Goal: Information Seeking & Learning: Learn about a topic

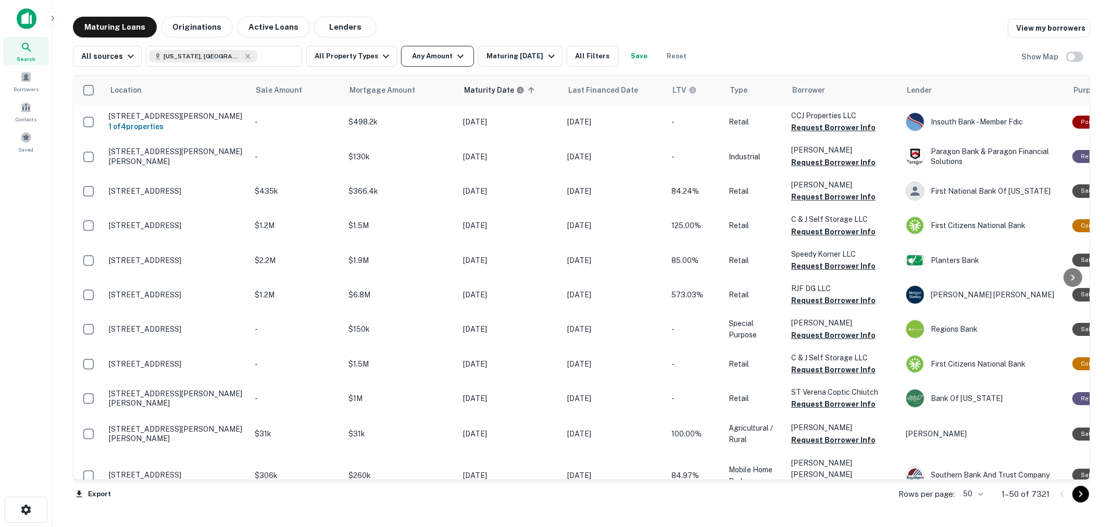
click at [428, 56] on button "Any Amount" at bounding box center [437, 56] width 73 height 21
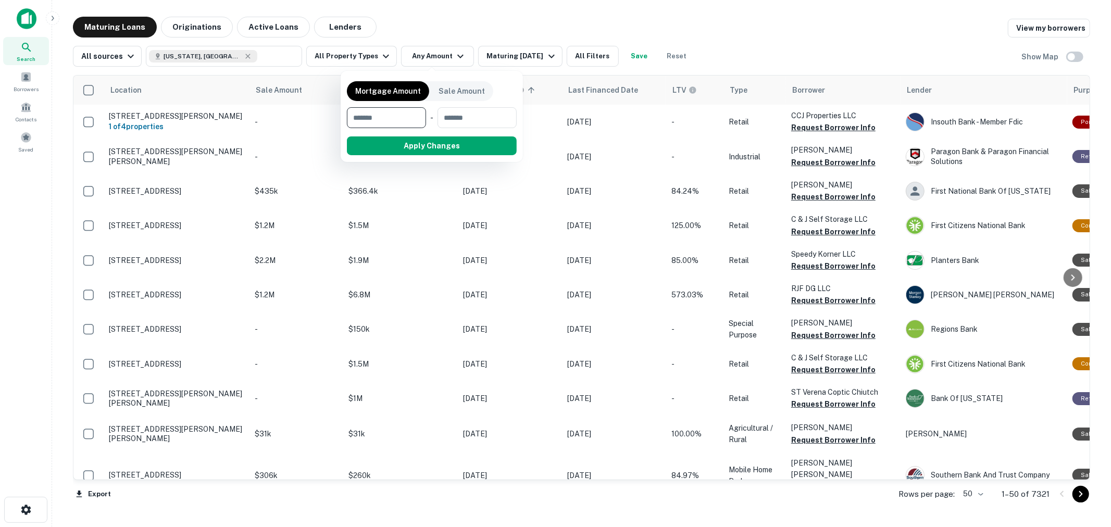
click at [391, 123] on input "number" at bounding box center [383, 117] width 72 height 21
type input "*******"
click at [415, 139] on button "Apply Changes" at bounding box center [450, 145] width 132 height 19
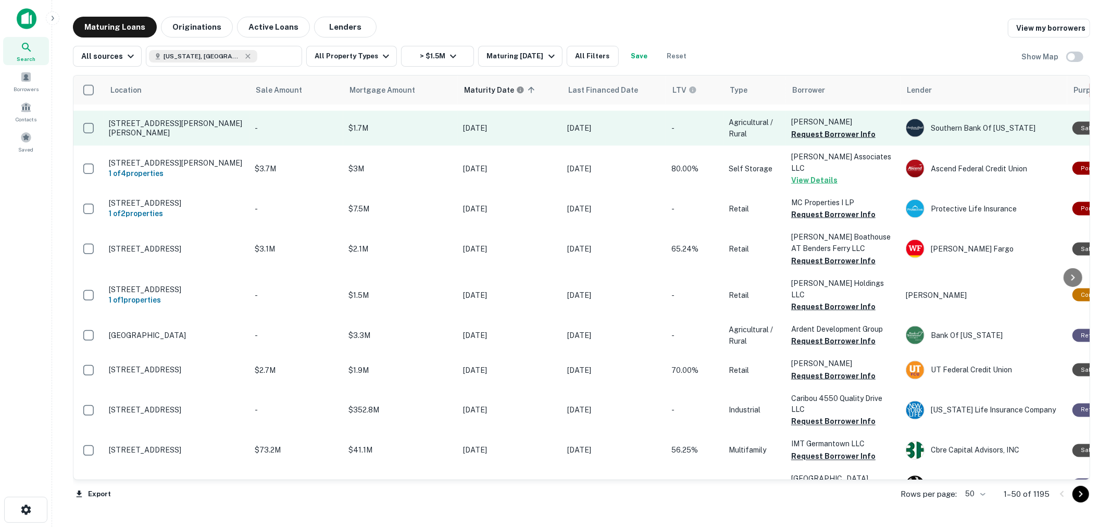
scroll to position [1483, 0]
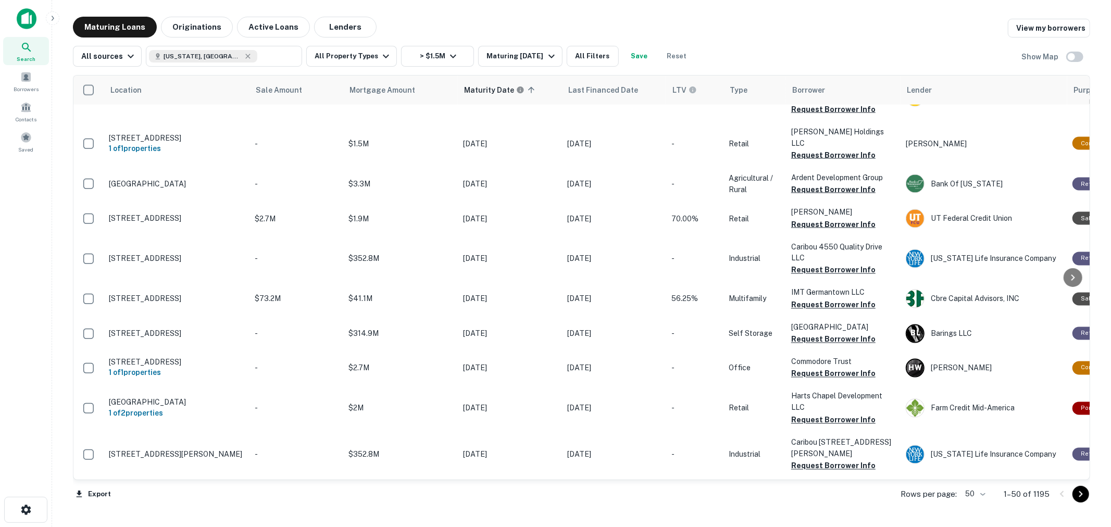
click at [1084, 499] on icon "Go to next page" at bounding box center [1081, 494] width 13 height 13
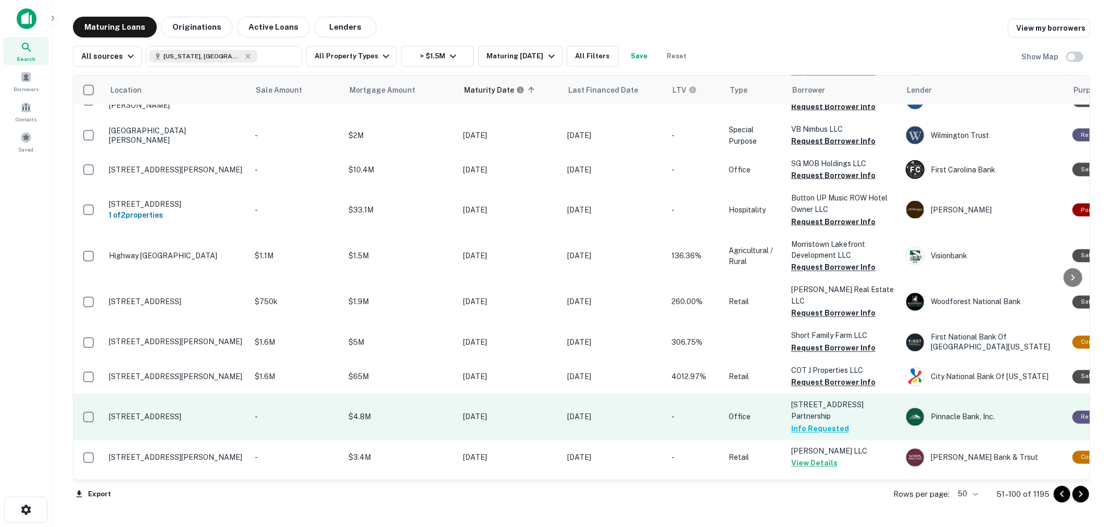
scroll to position [1490, 0]
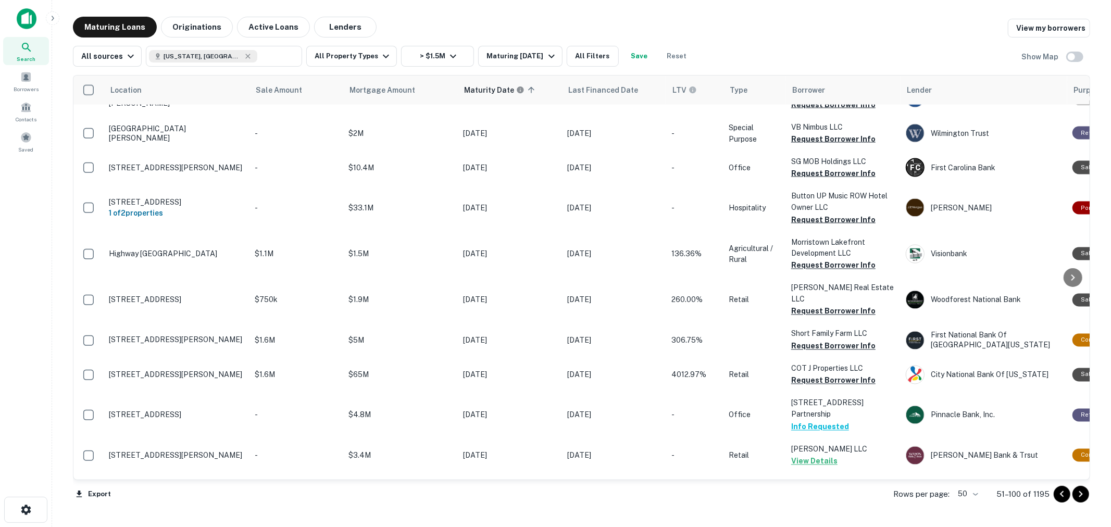
click at [1080, 495] on icon "Go to next page" at bounding box center [1081, 494] width 13 height 13
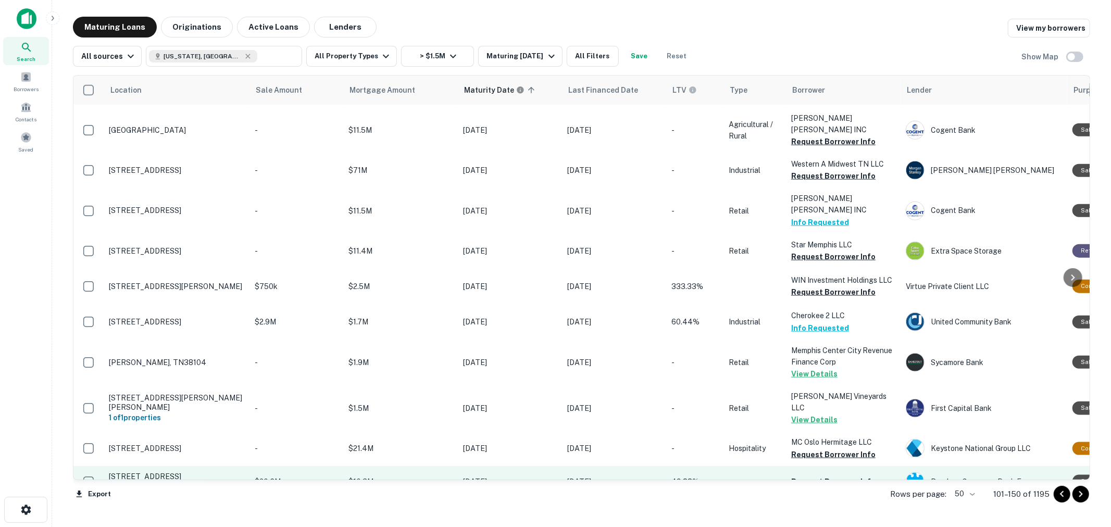
scroll to position [926, 0]
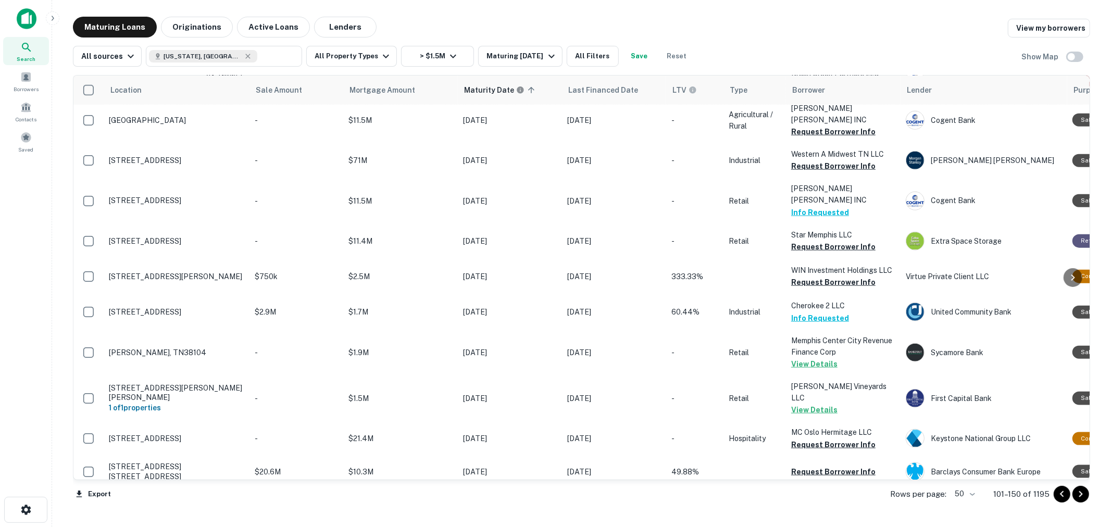
click at [855, 504] on button "Request Borrower Info" at bounding box center [833, 510] width 84 height 13
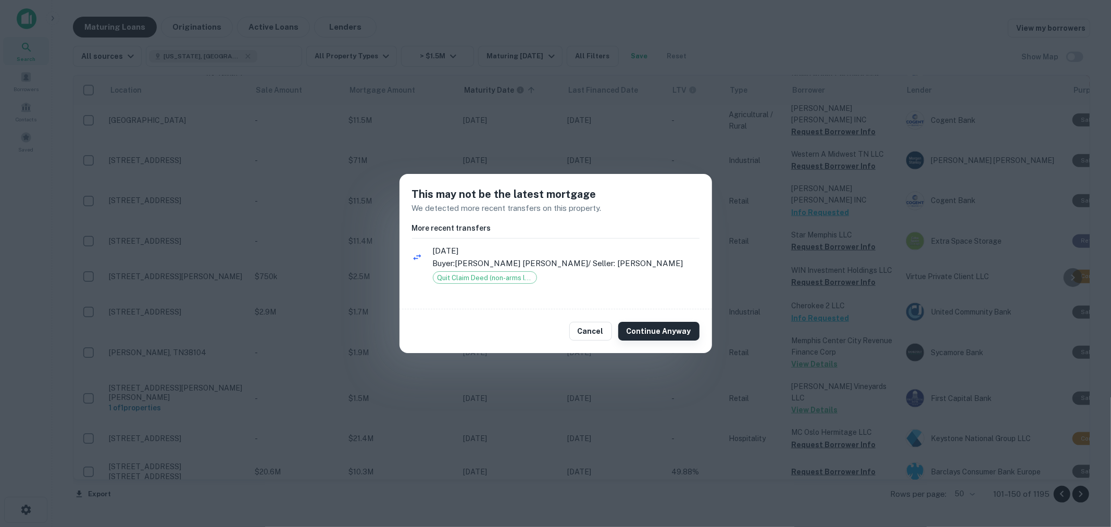
click at [670, 327] on button "Continue Anyway" at bounding box center [658, 331] width 81 height 19
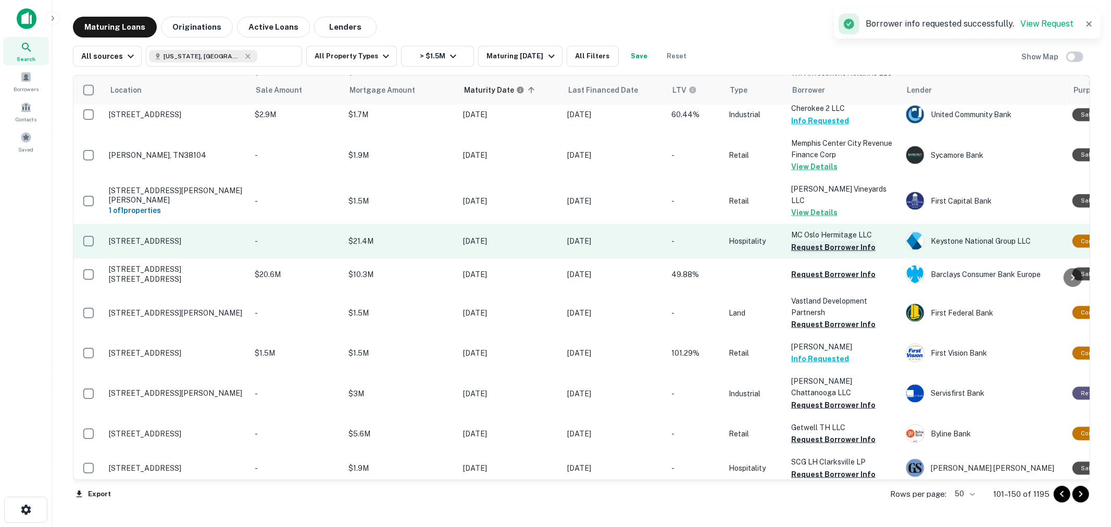
scroll to position [1158, 0]
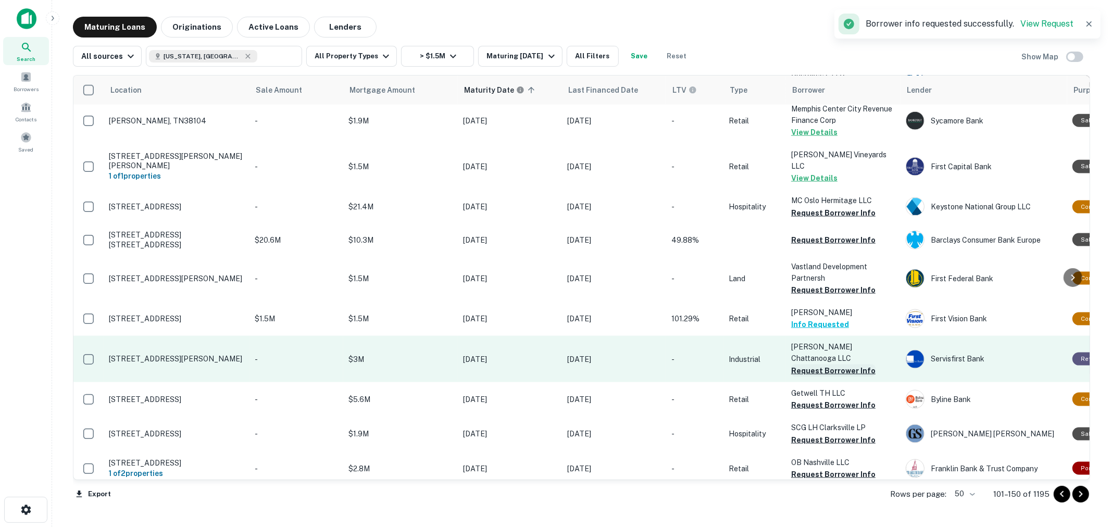
click at [830, 365] on button "Request Borrower Info" at bounding box center [833, 371] width 84 height 13
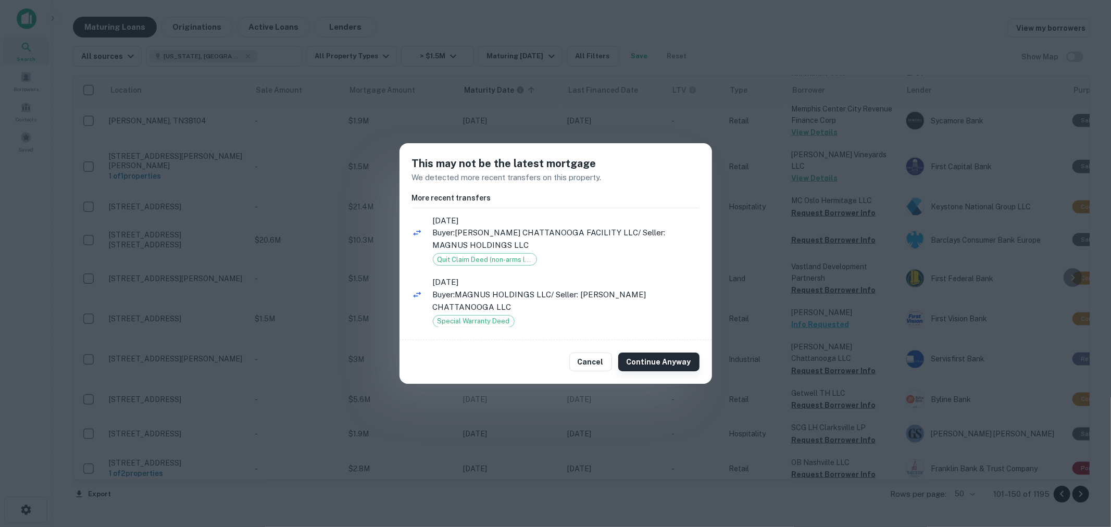
click at [664, 370] on button "Continue Anyway" at bounding box center [658, 362] width 81 height 19
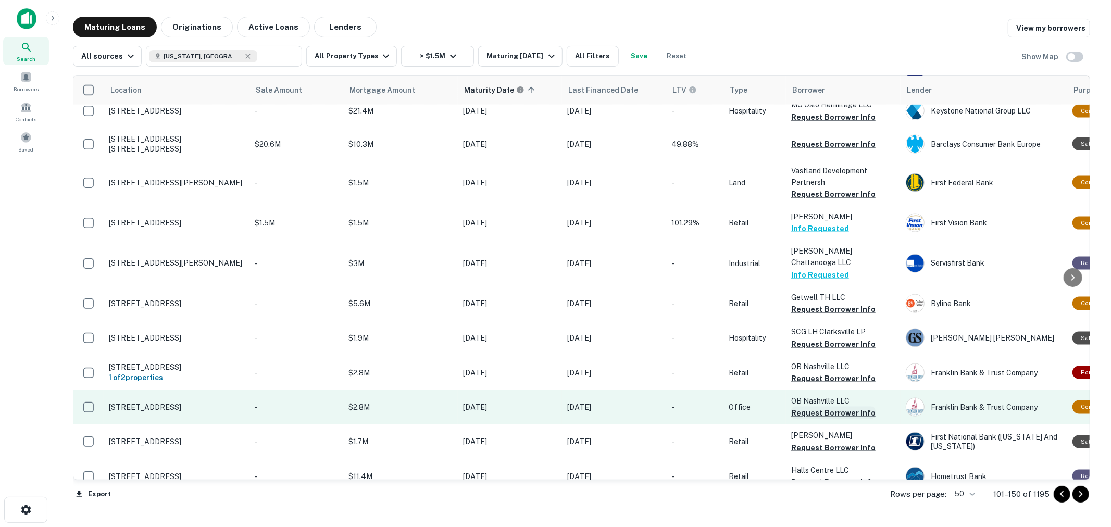
scroll to position [1273, 0]
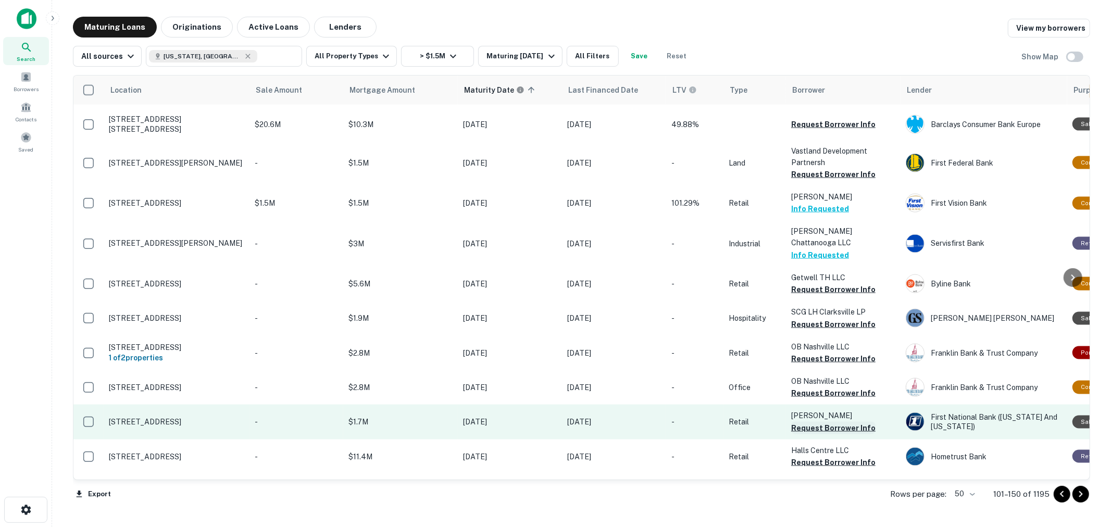
click at [825, 422] on button "Request Borrower Info" at bounding box center [833, 428] width 84 height 13
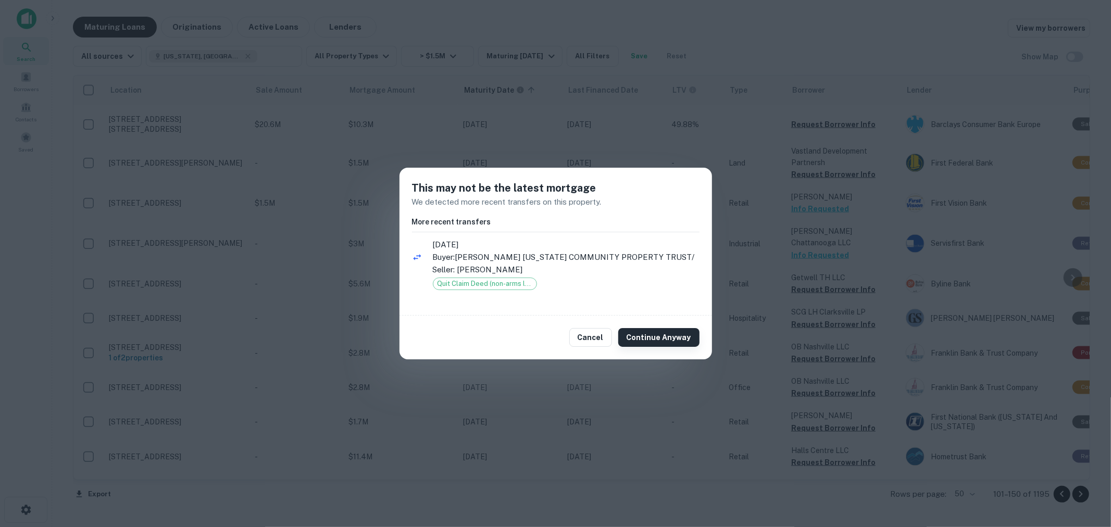
click at [661, 343] on button "Continue Anyway" at bounding box center [658, 337] width 81 height 19
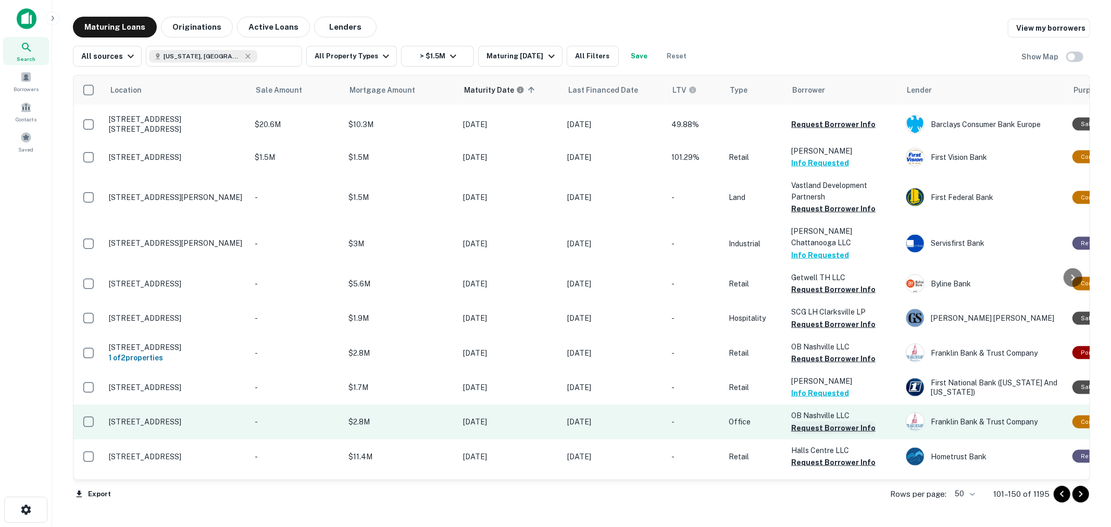
click at [842, 422] on button "Request Borrower Info" at bounding box center [833, 428] width 84 height 13
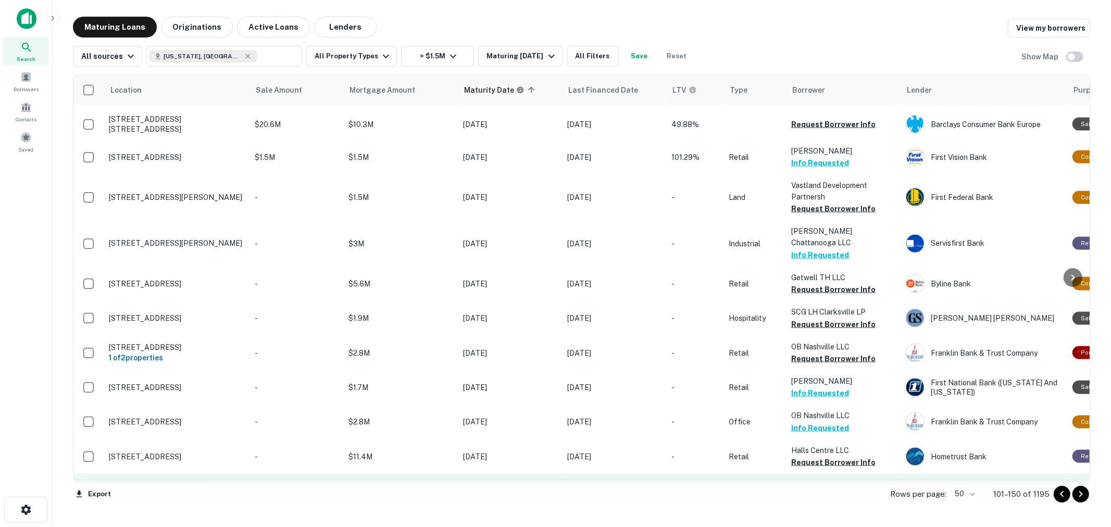
click at [834, 491] on button "Request Borrower Info" at bounding box center [833, 497] width 84 height 13
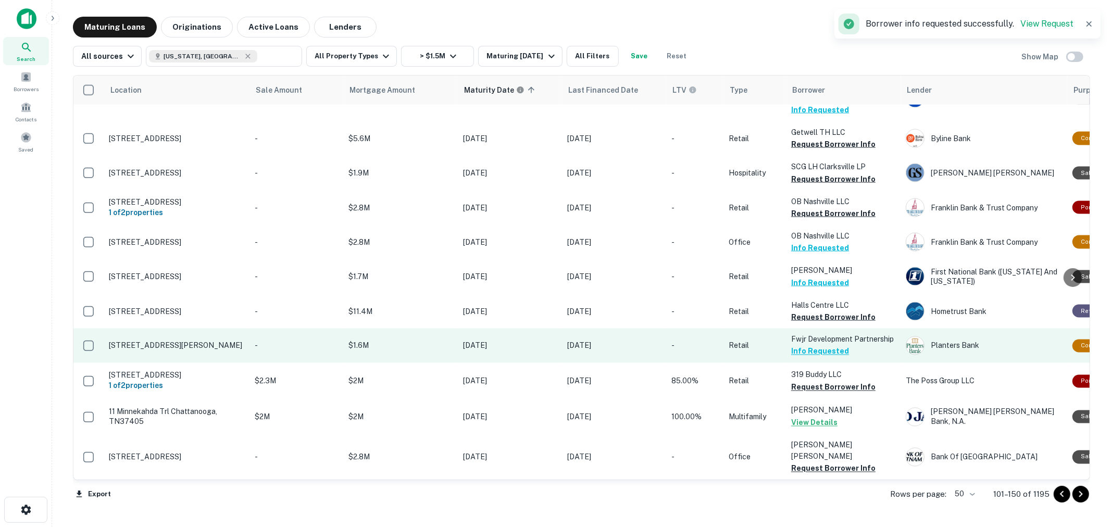
scroll to position [1426, 0]
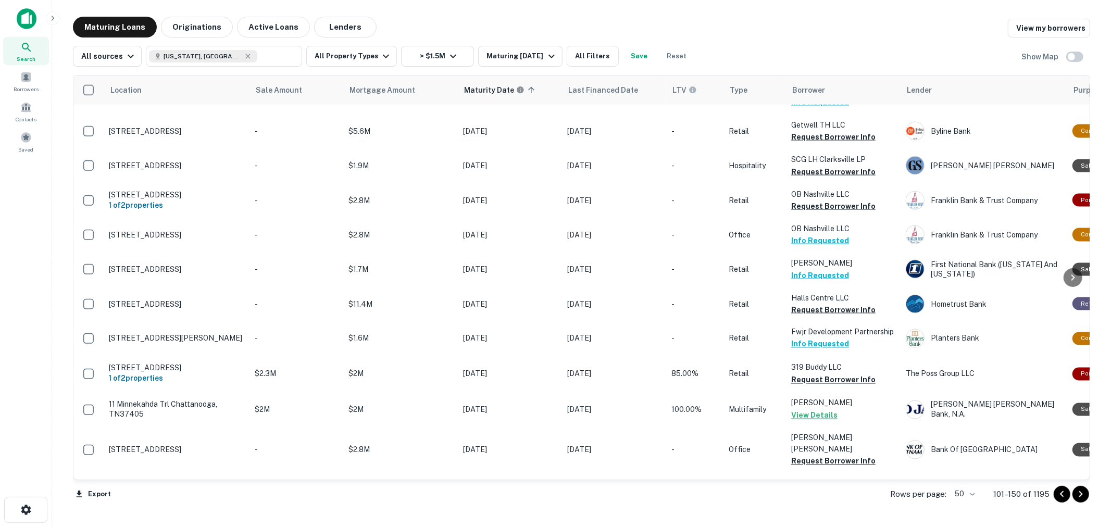
click at [1074, 494] on button "Go to next page" at bounding box center [1081, 494] width 17 height 17
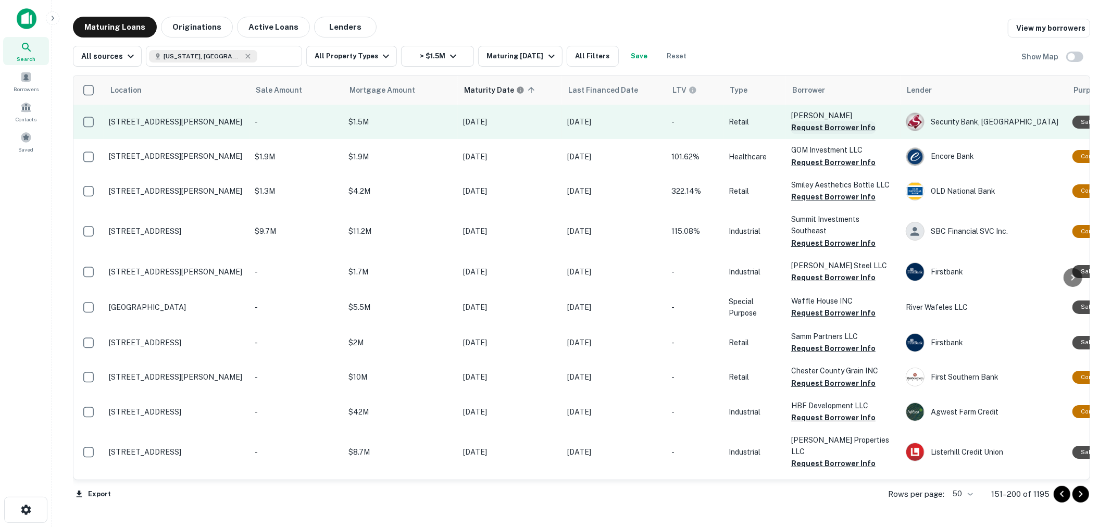
click at [817, 128] on button "Request Borrower Info" at bounding box center [833, 127] width 84 height 13
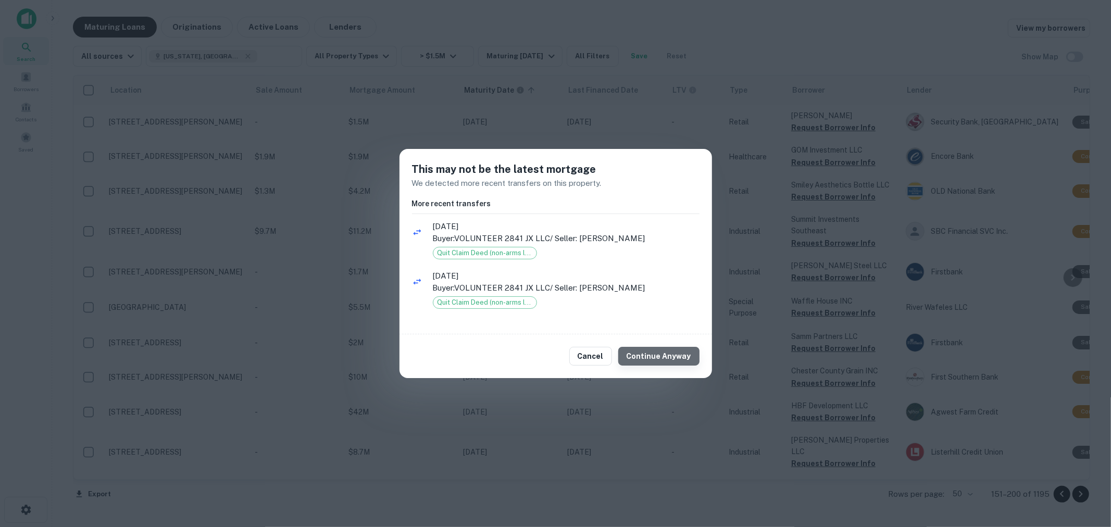
click at [669, 350] on button "Continue Anyway" at bounding box center [658, 356] width 81 height 19
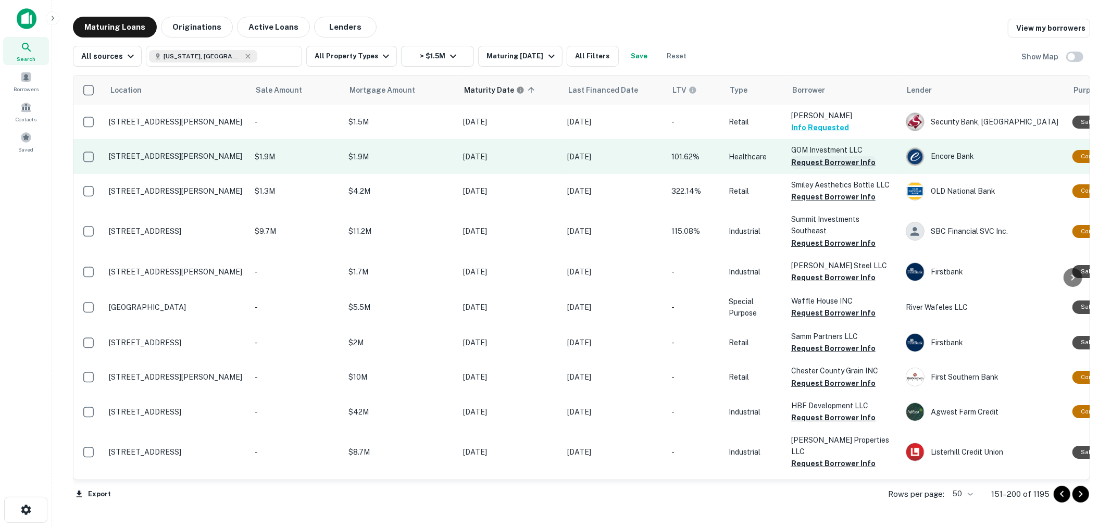
click at [820, 159] on button "Request Borrower Info" at bounding box center [833, 162] width 84 height 13
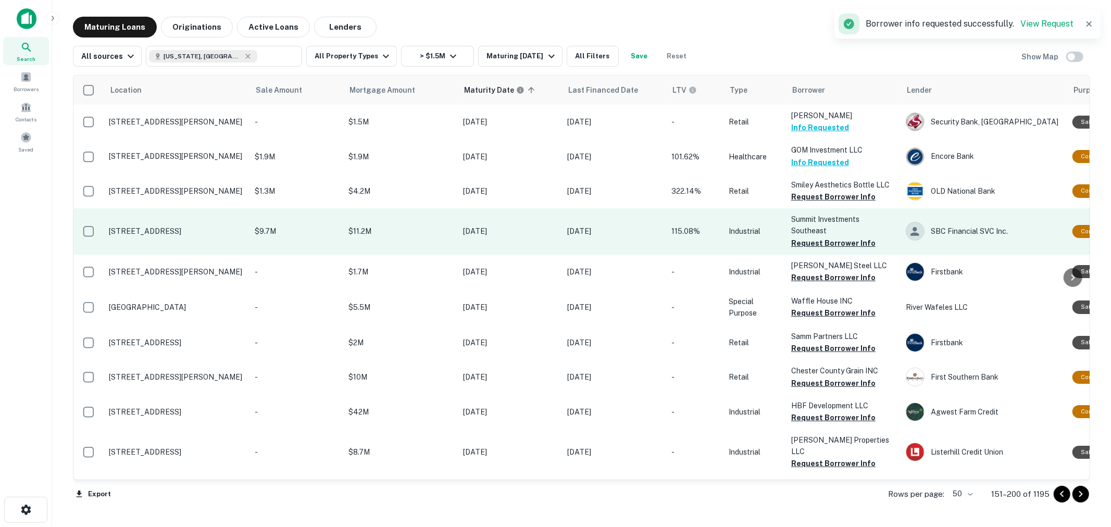
click at [817, 194] on button "Request Borrower Info" at bounding box center [833, 197] width 84 height 13
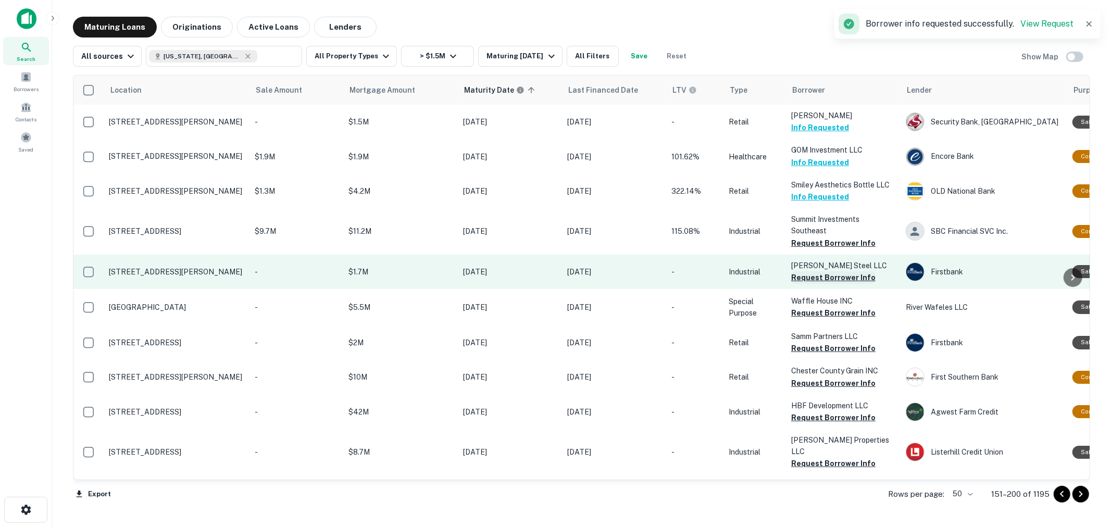
click at [815, 274] on button "Request Borrower Info" at bounding box center [833, 277] width 84 height 13
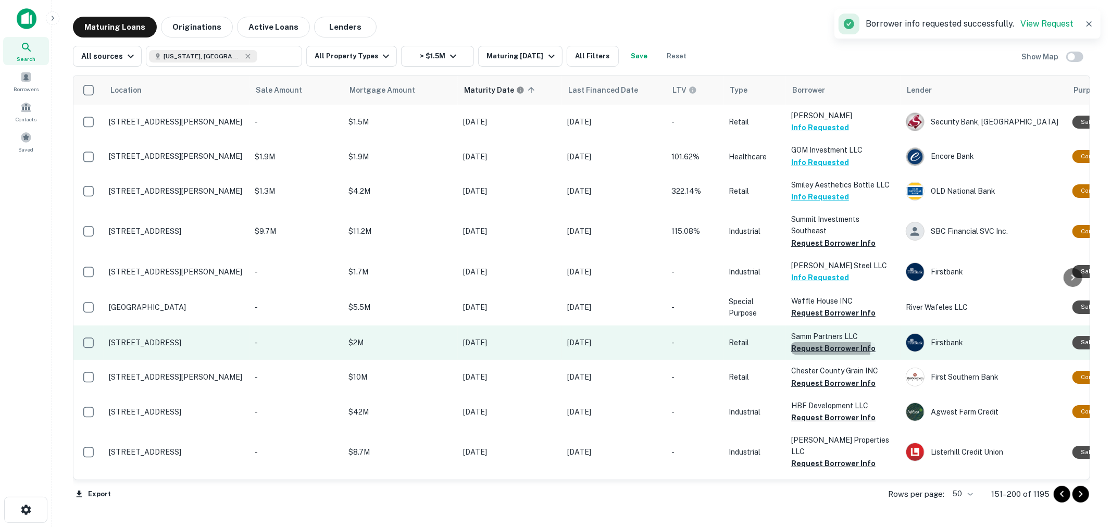
click at [811, 344] on button "Request Borrower Info" at bounding box center [833, 348] width 84 height 13
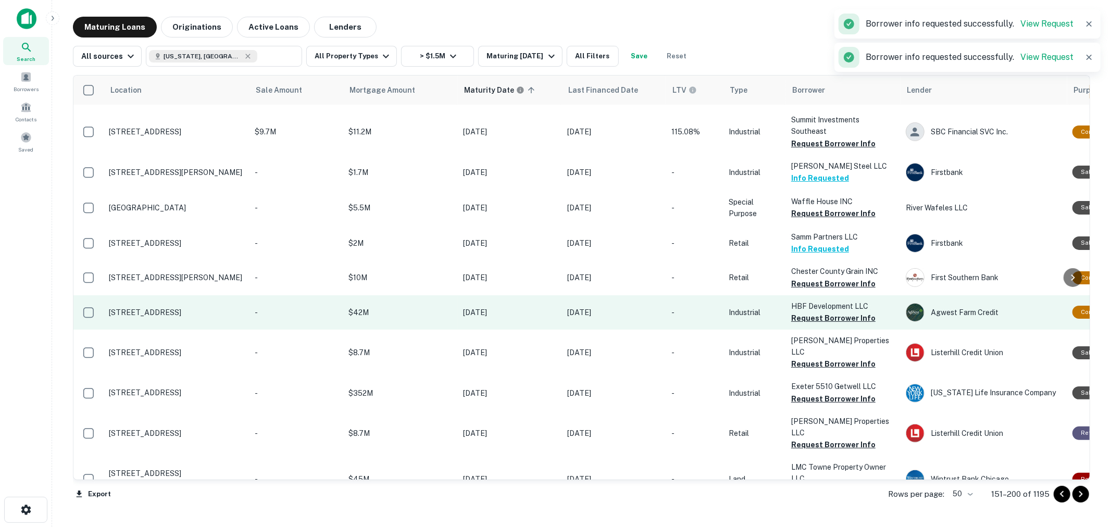
scroll to position [116, 0]
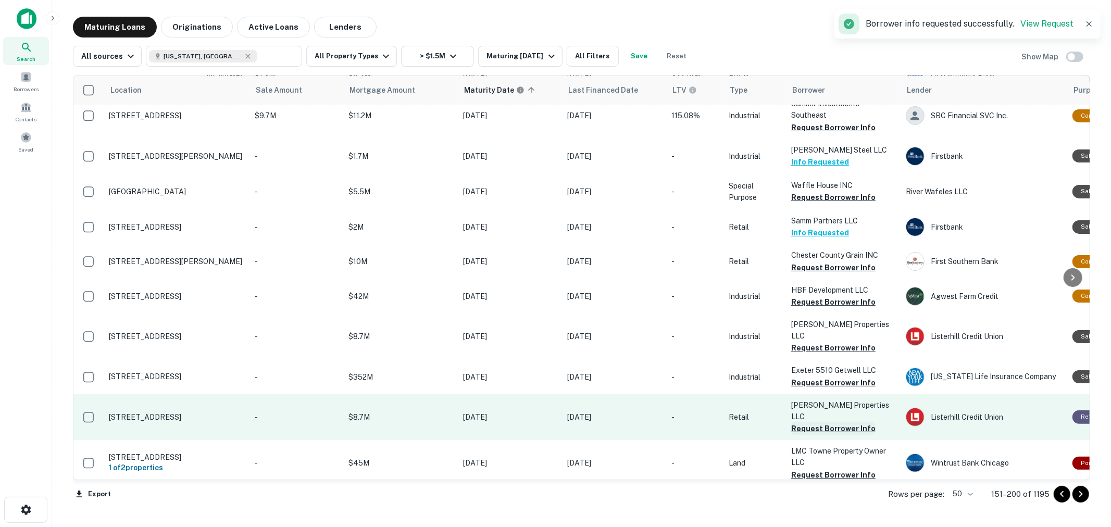
click at [824, 422] on button "Request Borrower Info" at bounding box center [833, 428] width 84 height 13
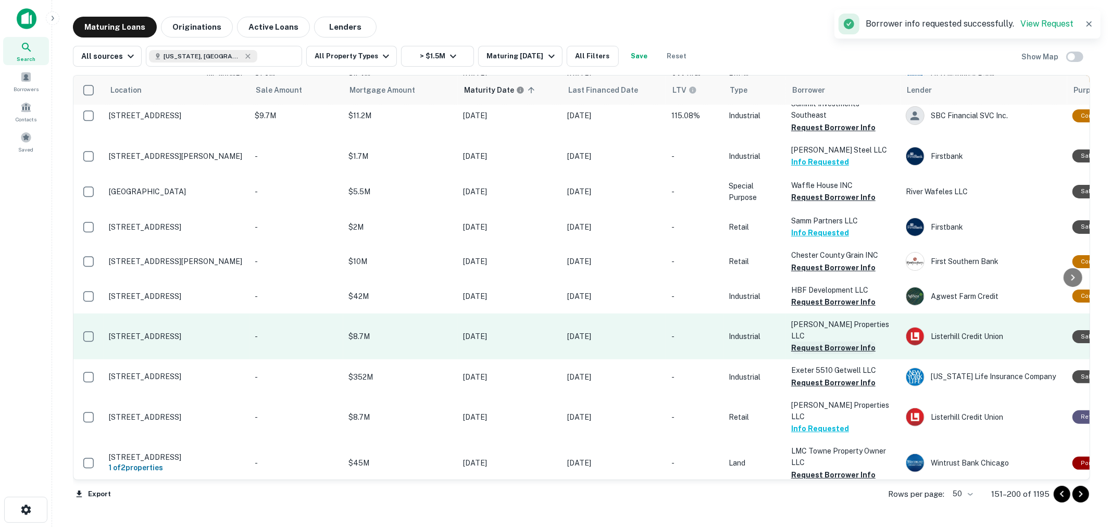
click at [829, 342] on button "Request Borrower Info" at bounding box center [833, 348] width 84 height 13
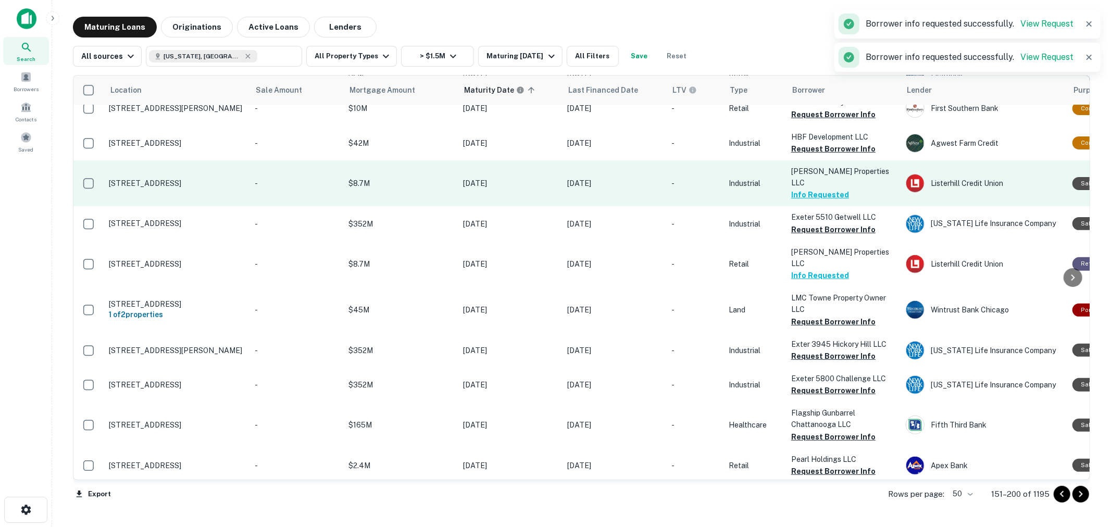
scroll to position [289, 0]
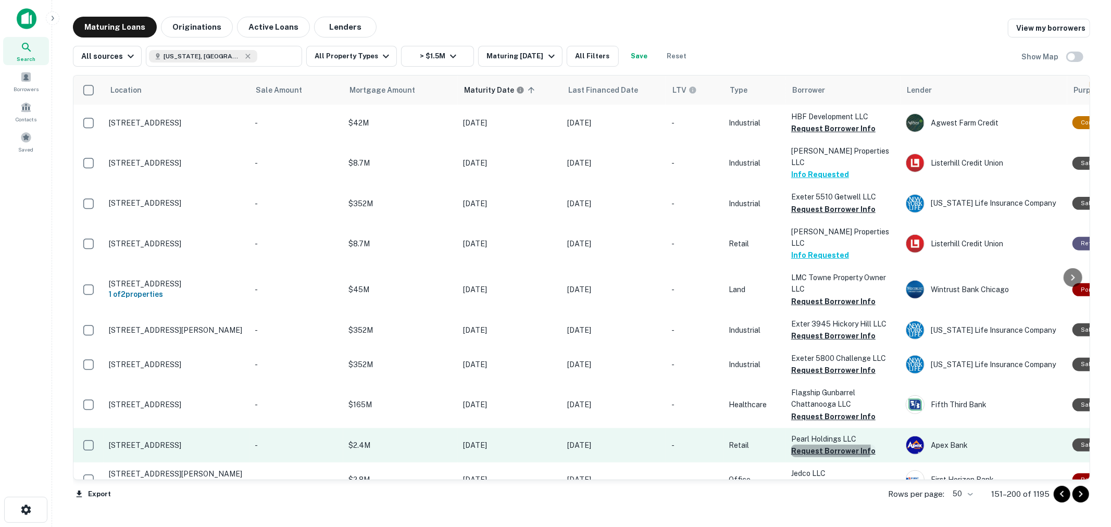
click at [825, 445] on button "Request Borrower Info" at bounding box center [833, 451] width 84 height 13
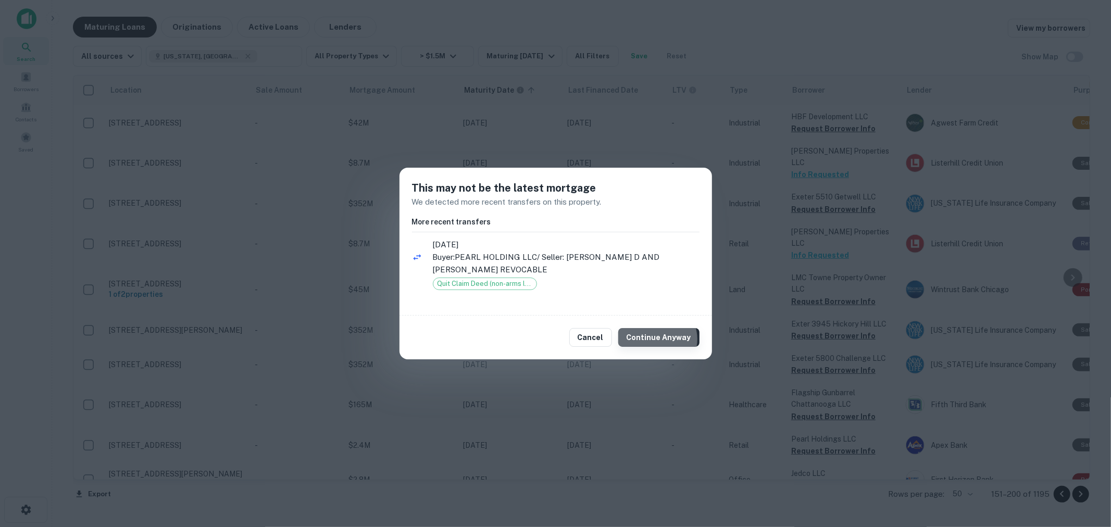
click at [661, 339] on button "Continue Anyway" at bounding box center [658, 337] width 81 height 19
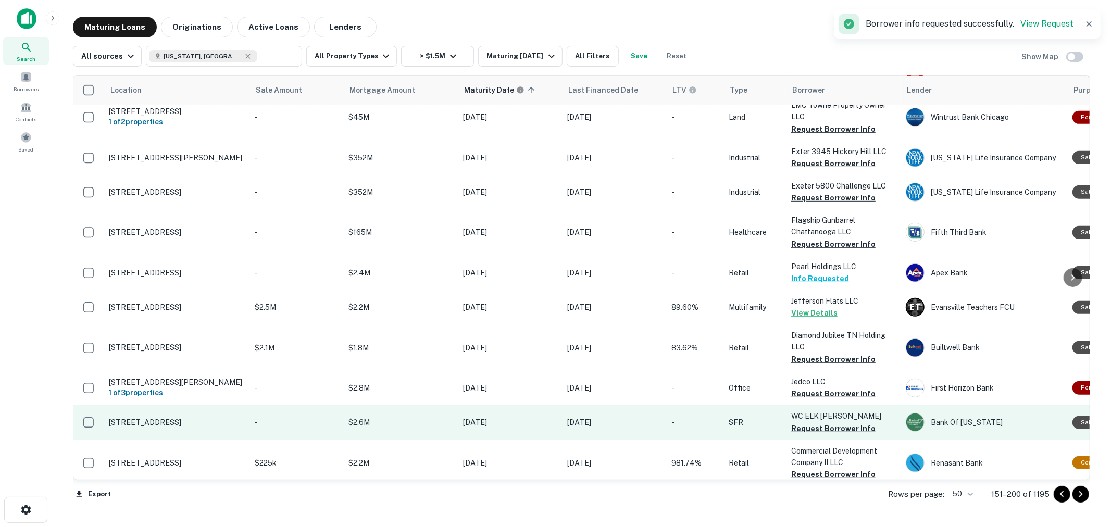
scroll to position [463, 0]
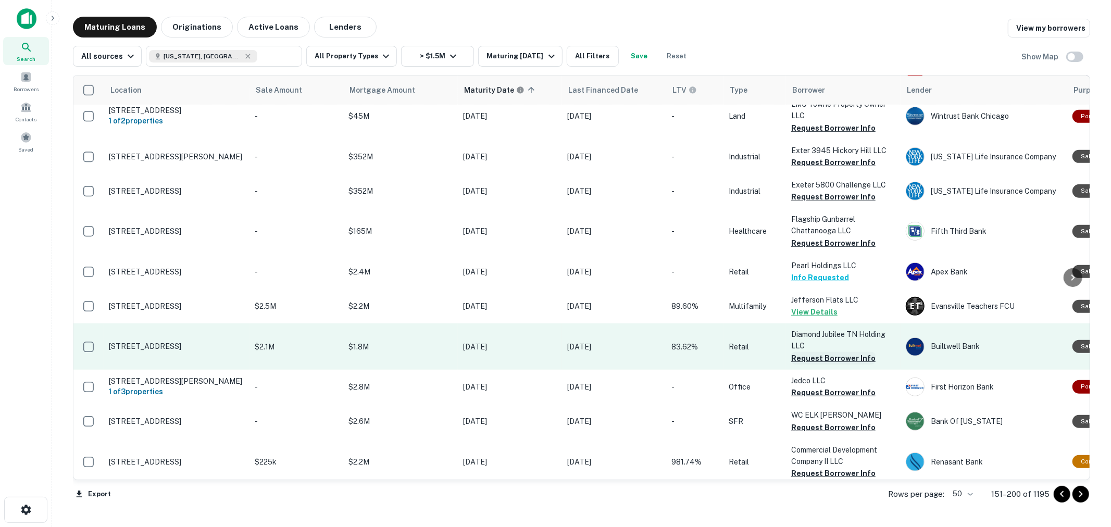
click at [809, 352] on button "Request Borrower Info" at bounding box center [833, 358] width 84 height 13
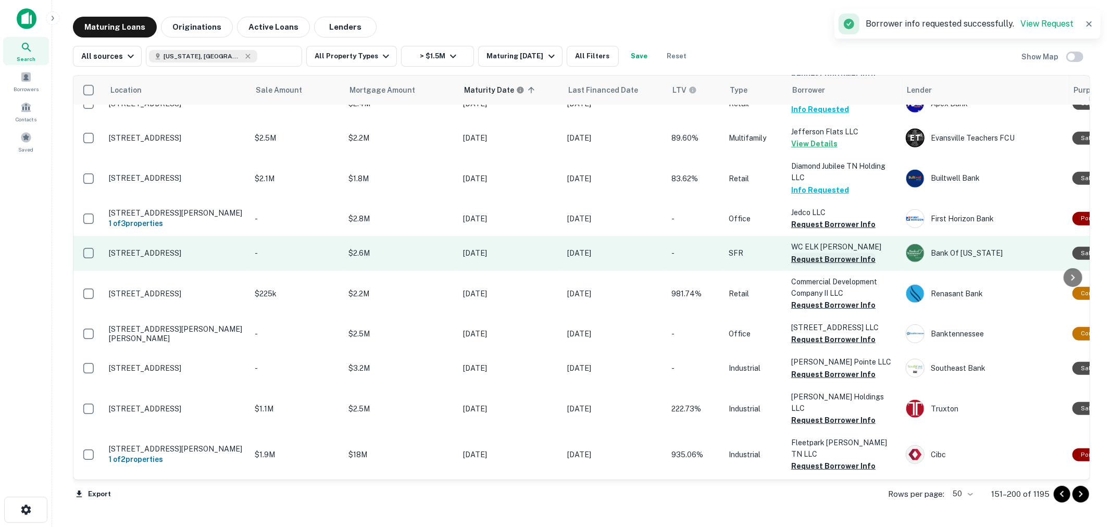
scroll to position [637, 0]
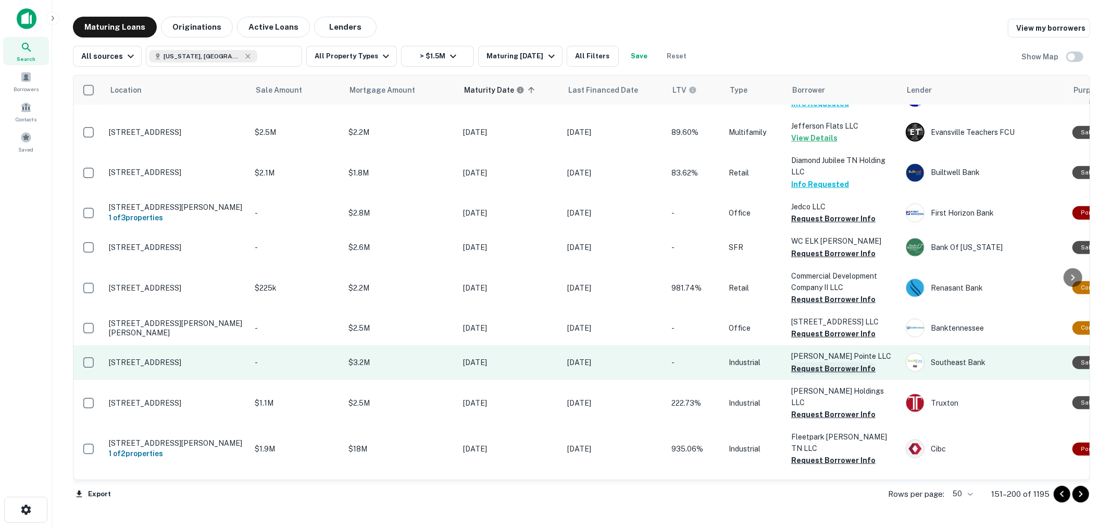
click at [830, 363] on button "Request Borrower Info" at bounding box center [833, 369] width 84 height 13
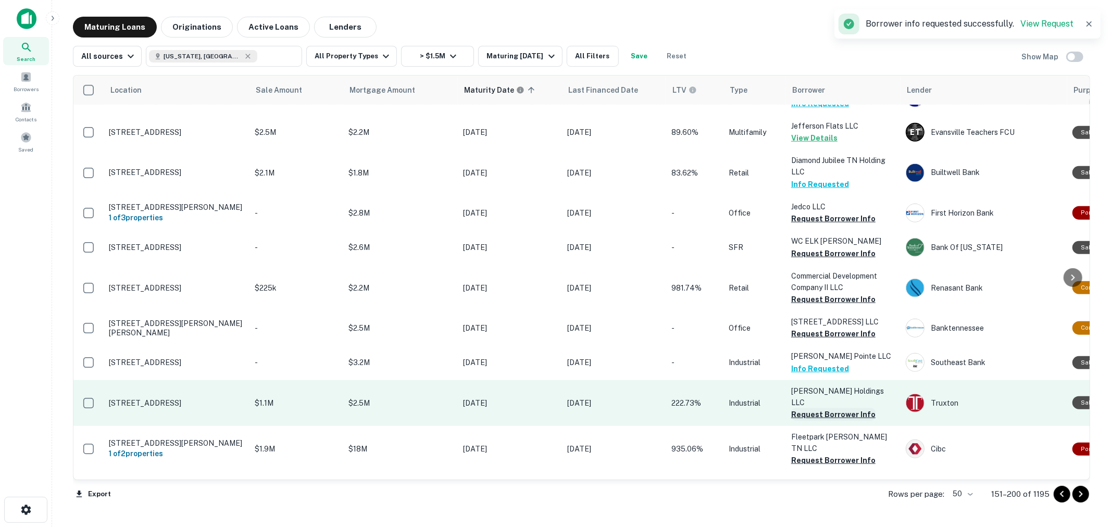
click at [827, 408] on button "Request Borrower Info" at bounding box center [833, 414] width 84 height 13
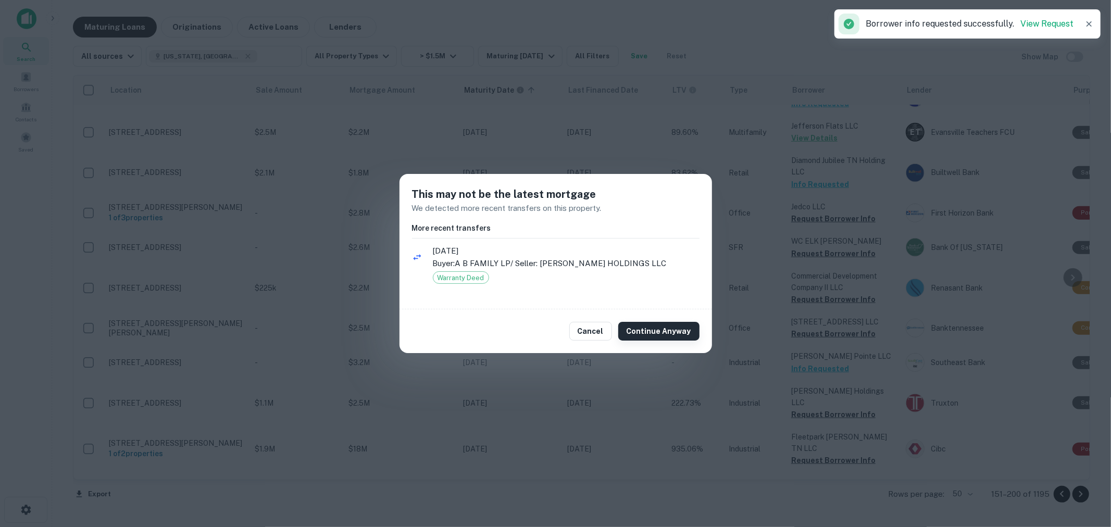
click at [655, 325] on button "Continue Anyway" at bounding box center [658, 331] width 81 height 19
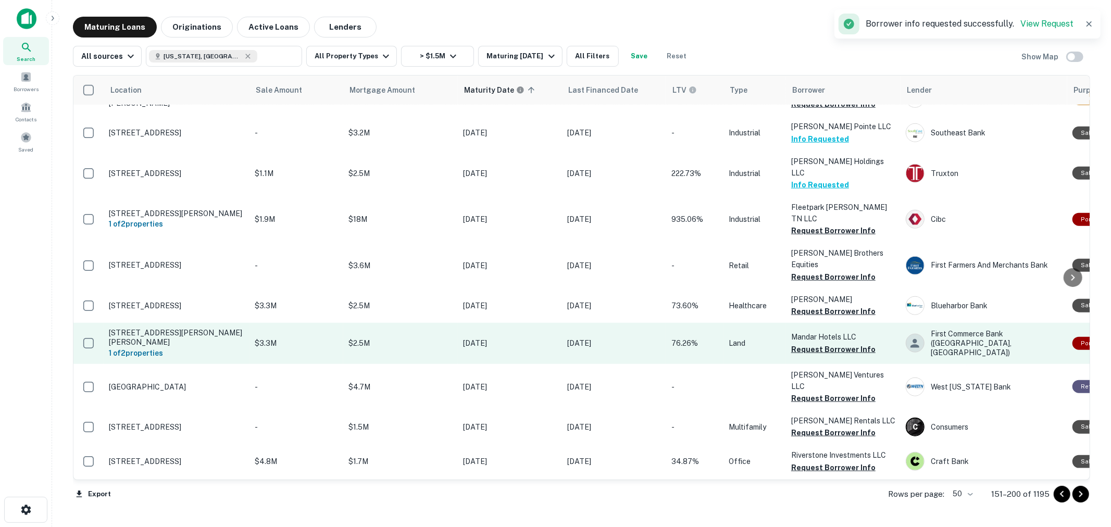
scroll to position [810, 0]
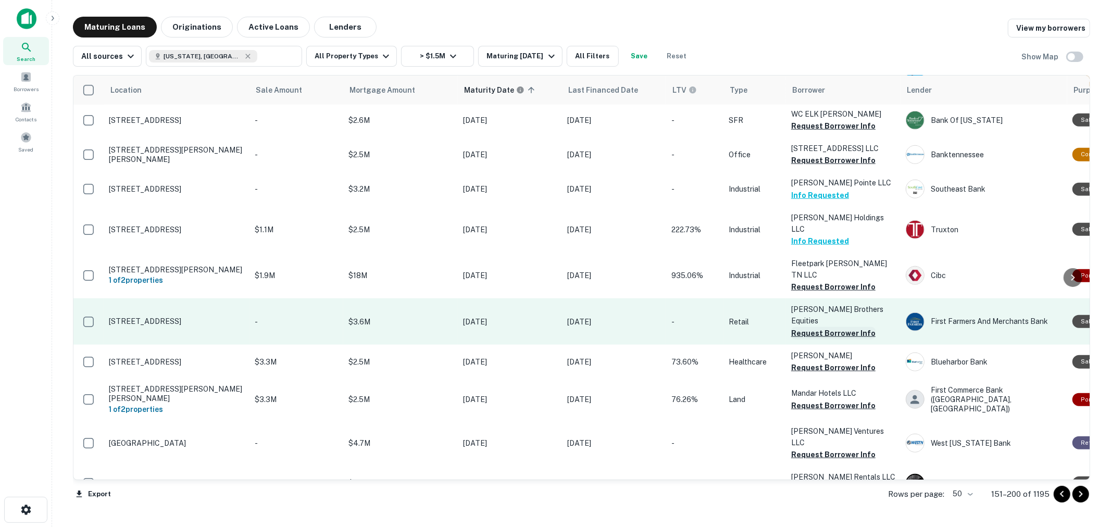
click at [850, 327] on button "Request Borrower Info" at bounding box center [833, 333] width 84 height 13
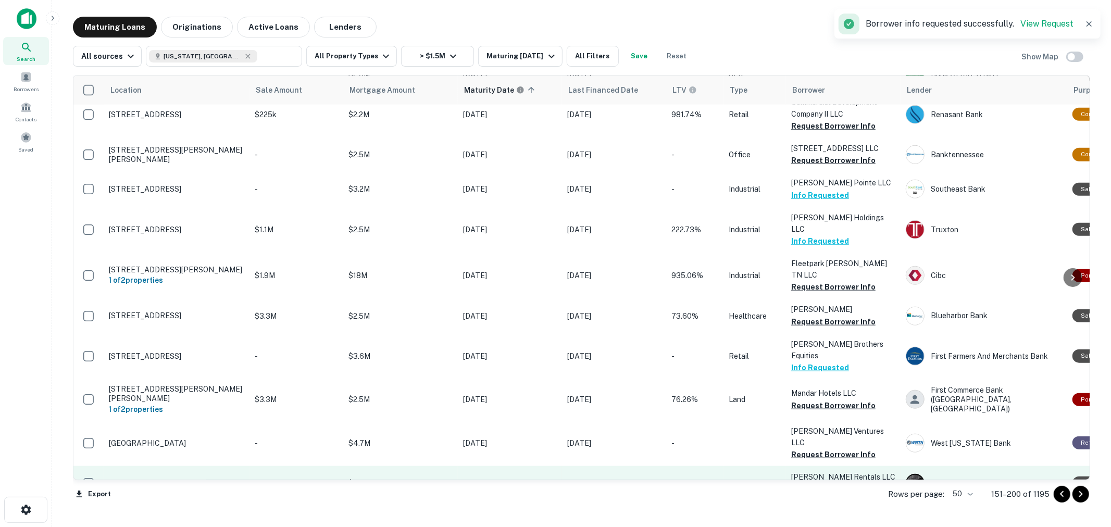
click at [827, 483] on button "Request Borrower Info" at bounding box center [833, 489] width 84 height 13
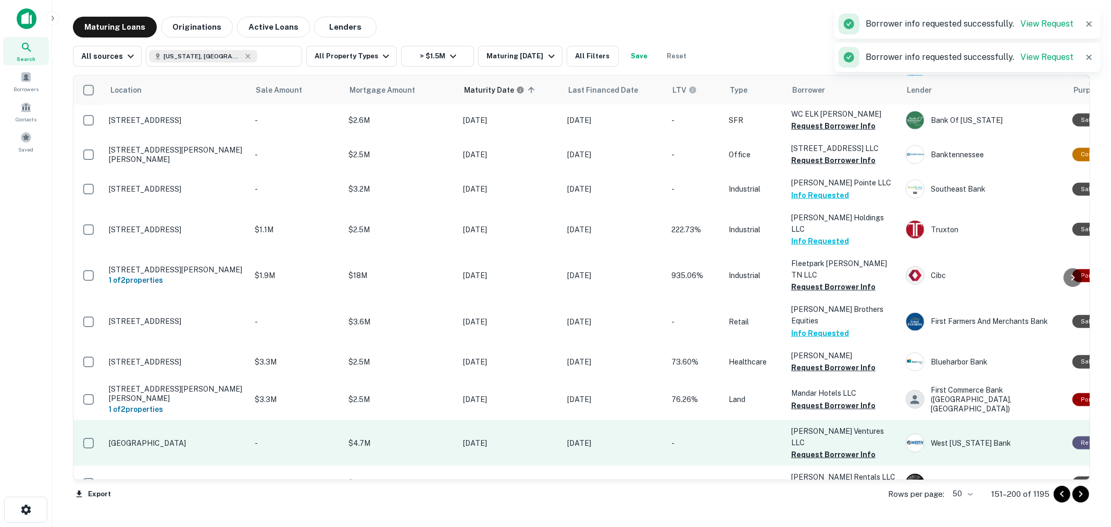
scroll to position [926, 0]
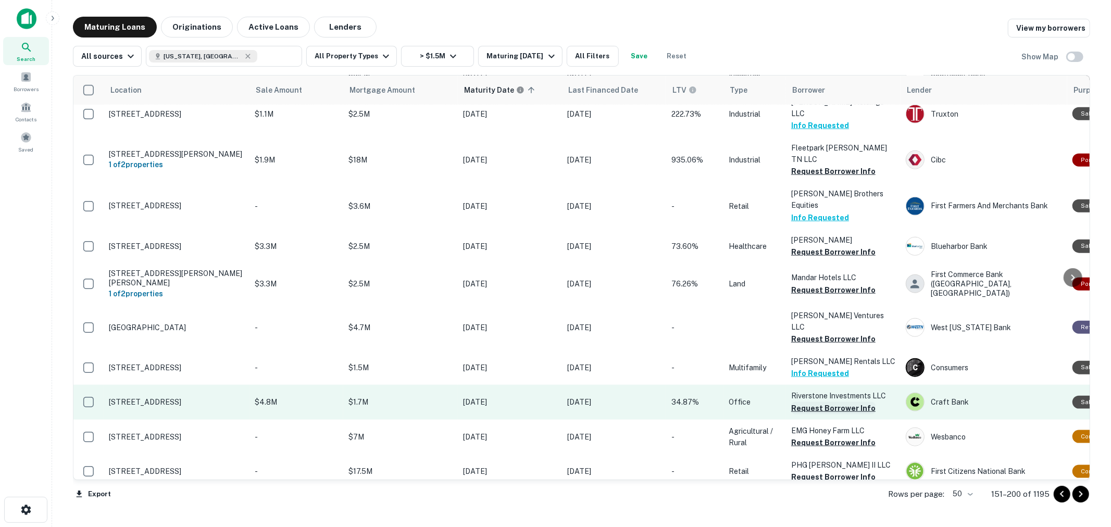
click at [827, 402] on button "Request Borrower Info" at bounding box center [833, 408] width 84 height 13
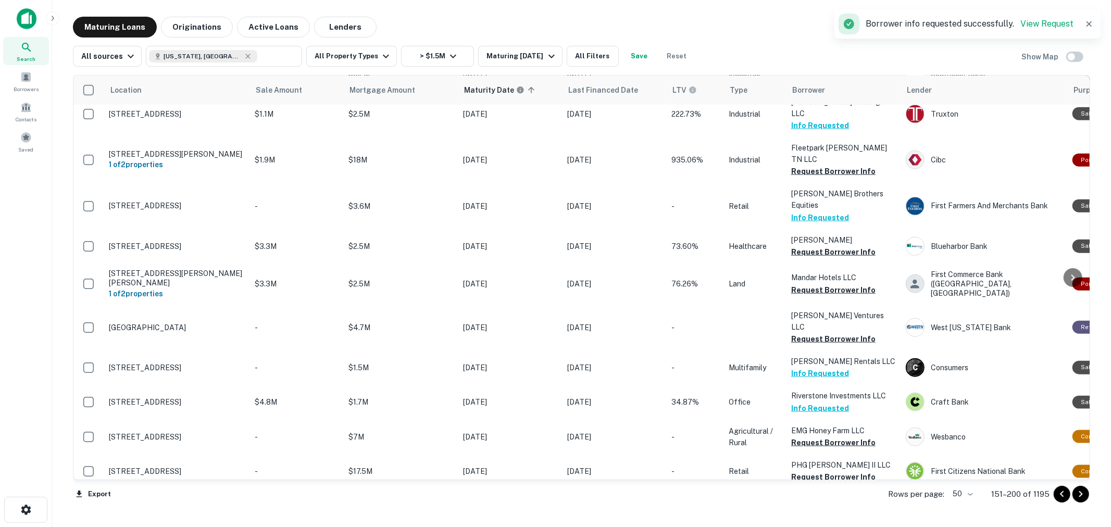
click at [824, 506] on button "Request Borrower Info" at bounding box center [833, 512] width 84 height 13
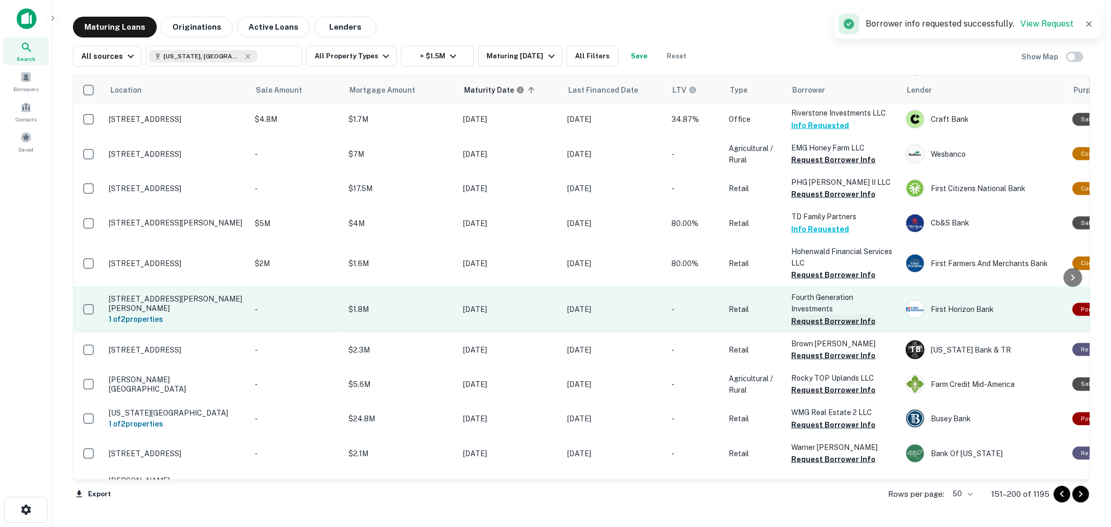
scroll to position [1215, 0]
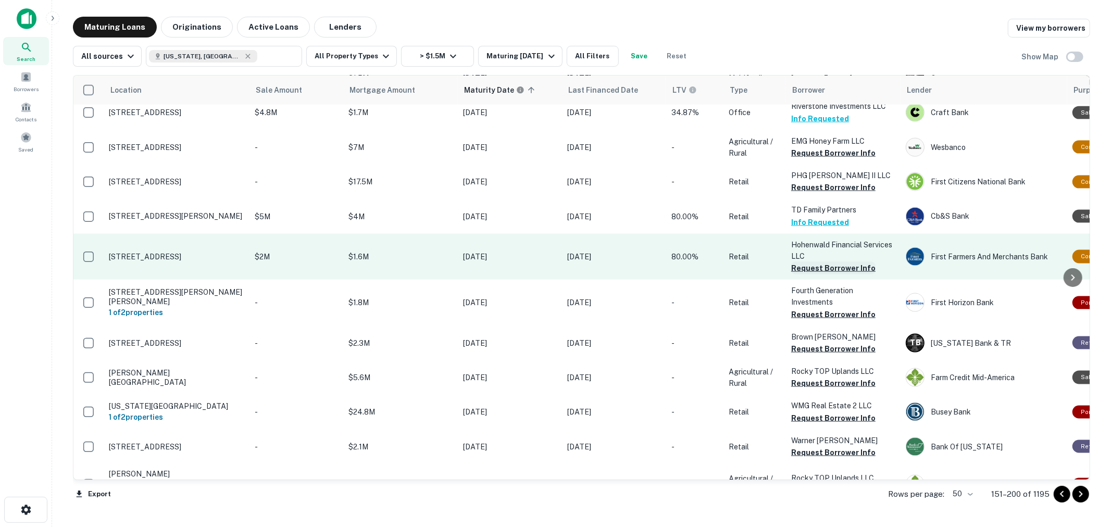
click at [826, 262] on button "Request Borrower Info" at bounding box center [833, 268] width 84 height 13
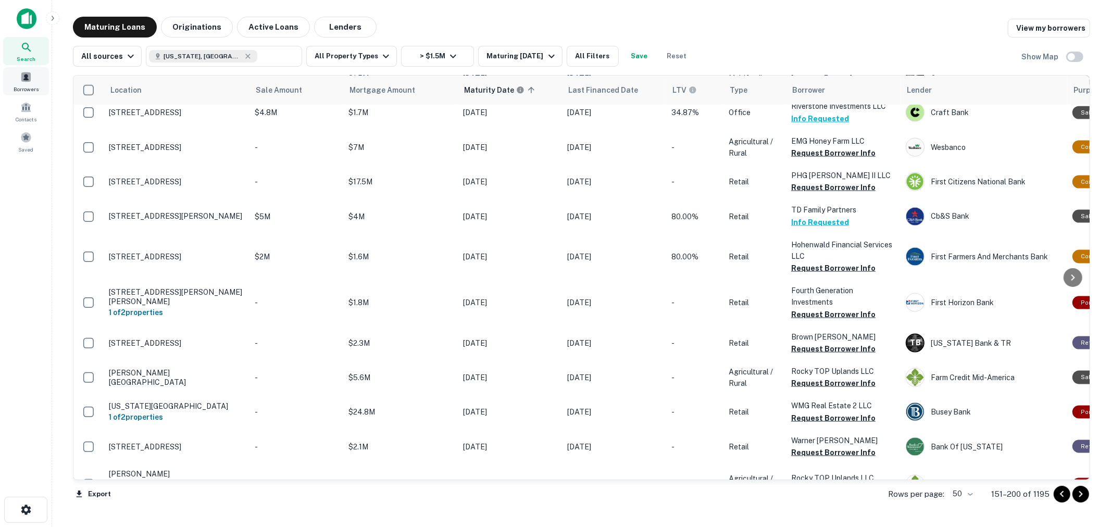
click at [27, 79] on span at bounding box center [25, 76] width 11 height 11
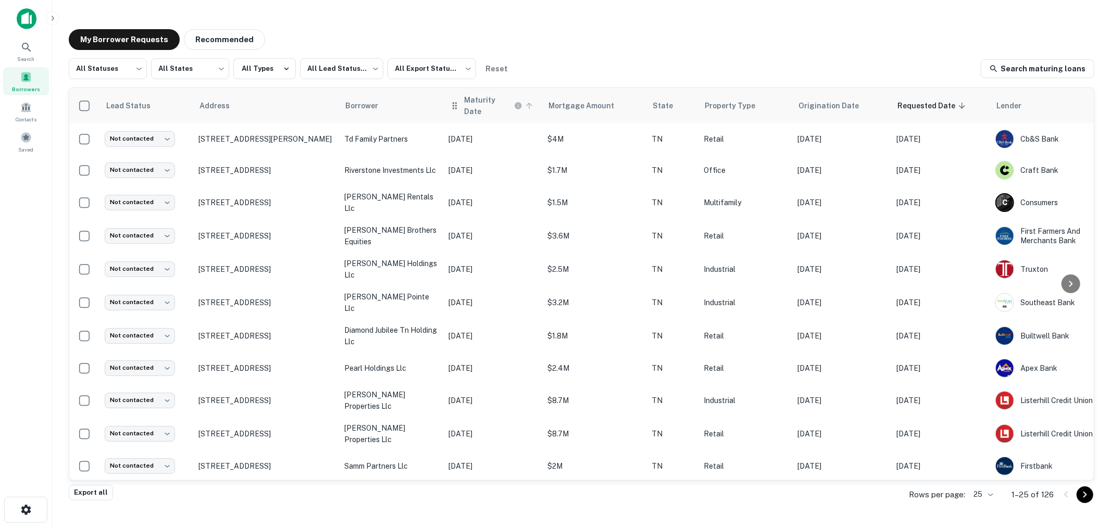
click at [483, 102] on h6 "Maturity Date" at bounding box center [488, 105] width 48 height 23
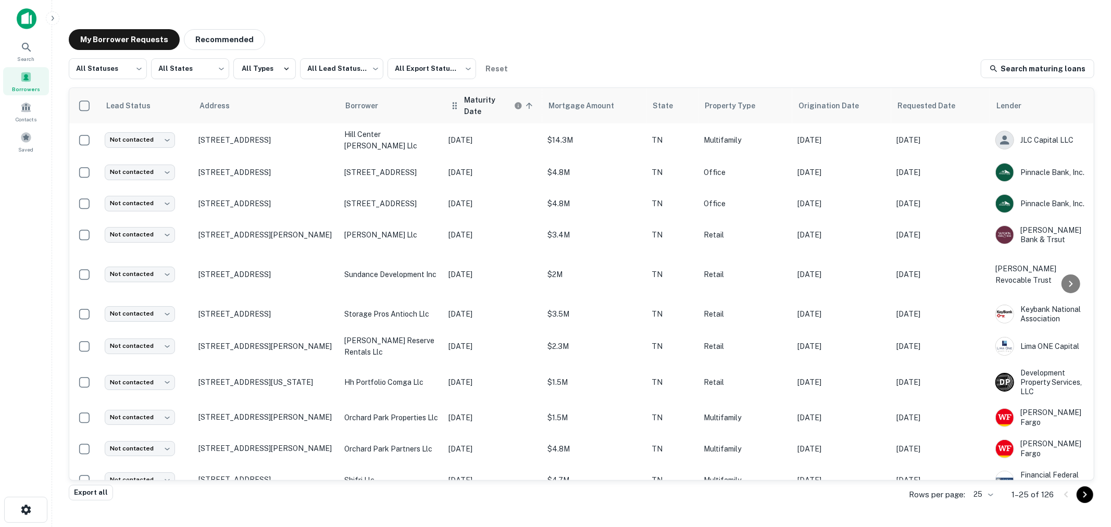
click at [531, 103] on icon at bounding box center [529, 106] width 6 height 6
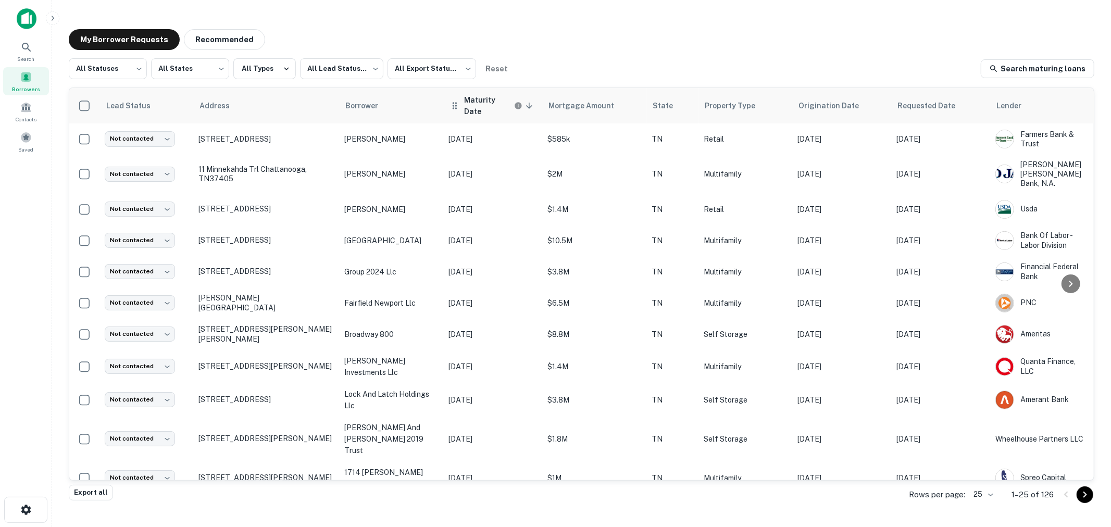
click at [476, 105] on h6 "Maturity Date" at bounding box center [488, 105] width 48 height 23
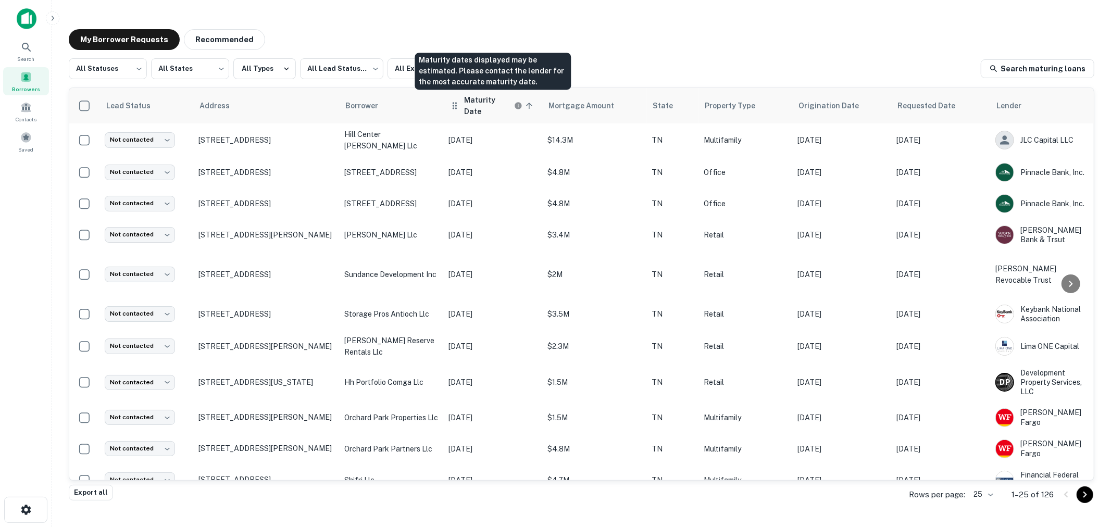
click at [480, 105] on h6 "Maturity Date" at bounding box center [488, 105] width 48 height 23
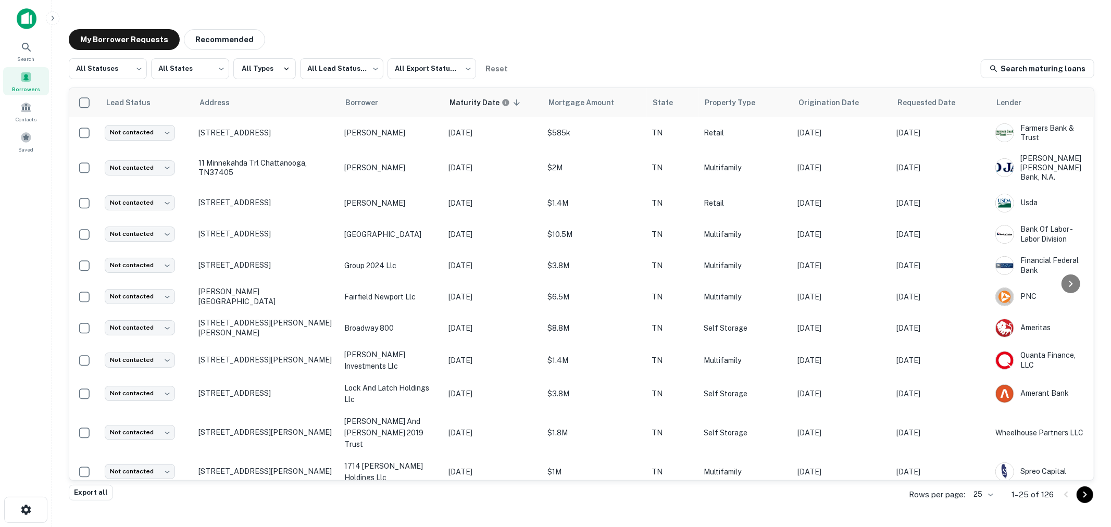
click at [987, 492] on body "Search Borrowers Contacts Saved My Borrower Requests Recommended All Statuses *…" at bounding box center [555, 263] width 1111 height 527
click at [988, 508] on li "1000" at bounding box center [983, 505] width 35 height 19
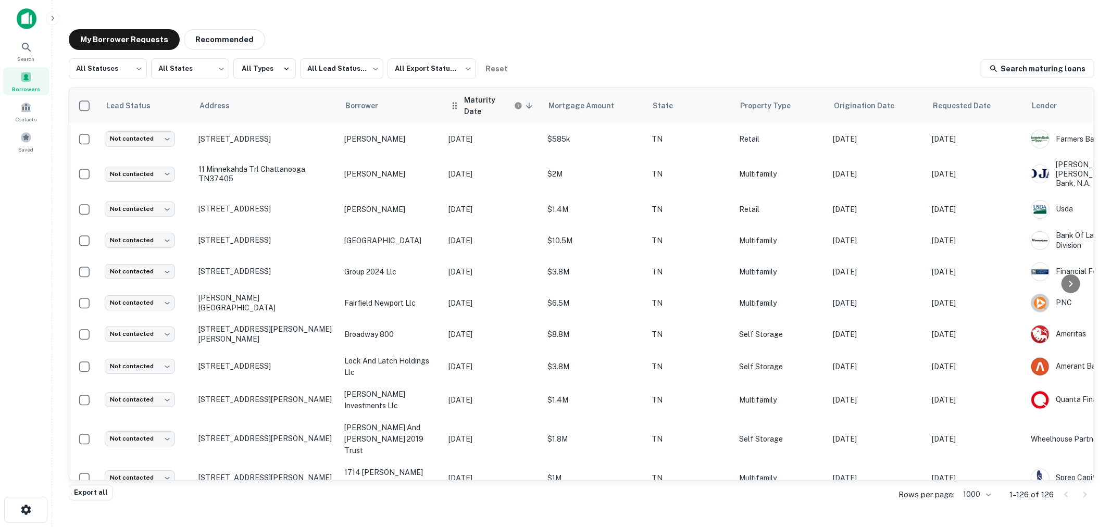
click at [481, 106] on h6 "Maturity Date" at bounding box center [488, 105] width 48 height 23
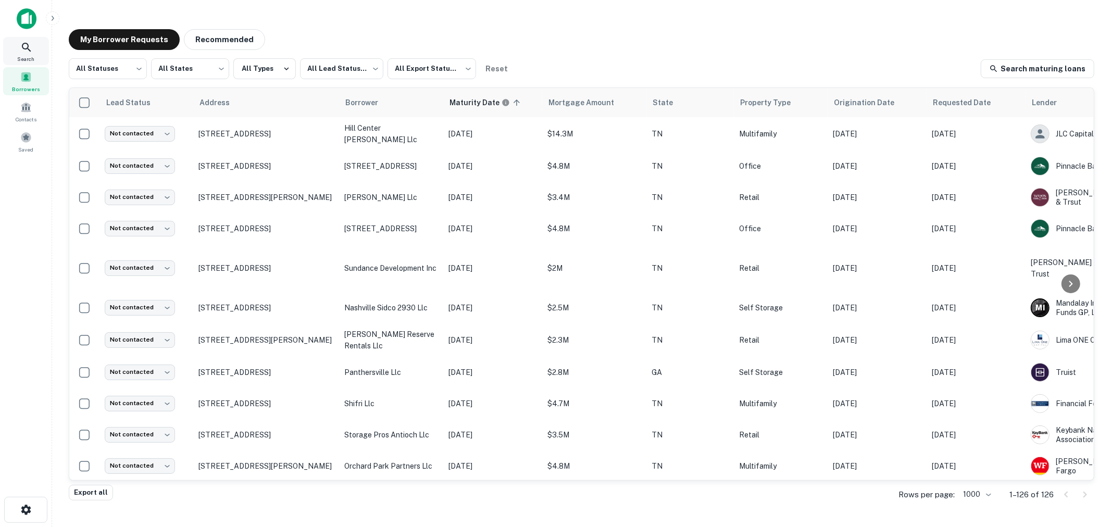
click at [20, 51] on icon at bounding box center [26, 47] width 13 height 13
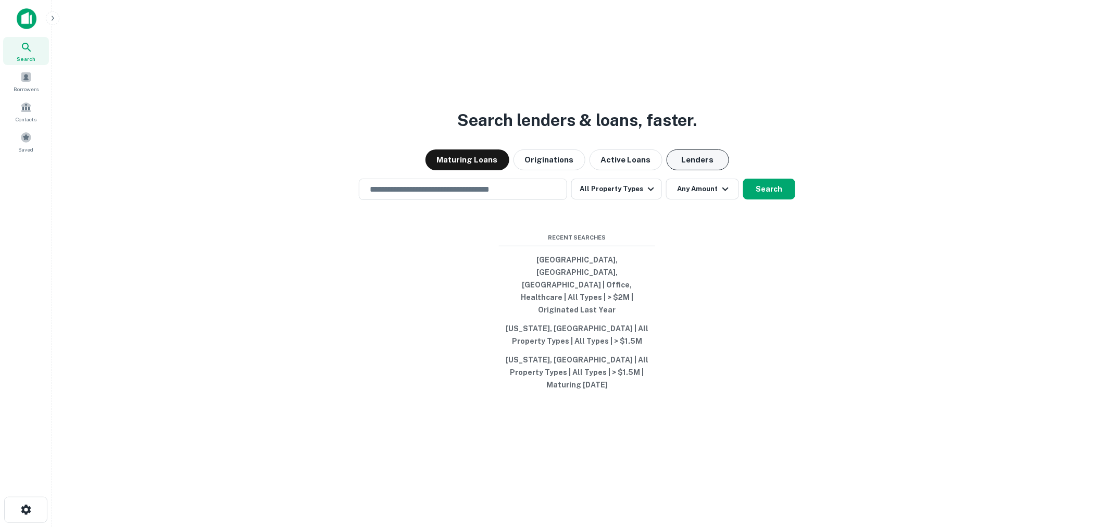
click at [695, 170] on button "Lenders" at bounding box center [698, 160] width 63 height 21
click at [451, 195] on input "text" at bounding box center [463, 189] width 199 height 12
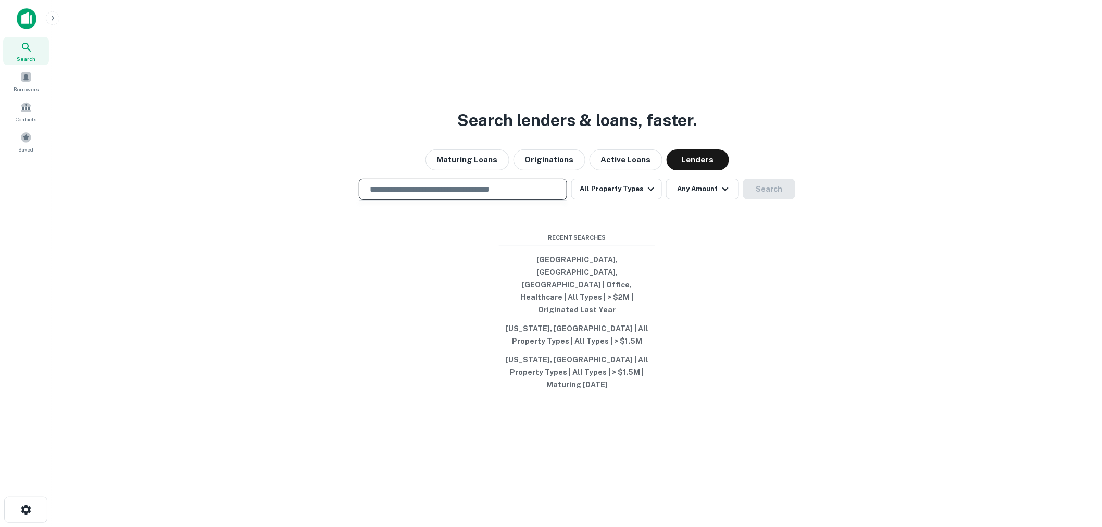
type input "**********"
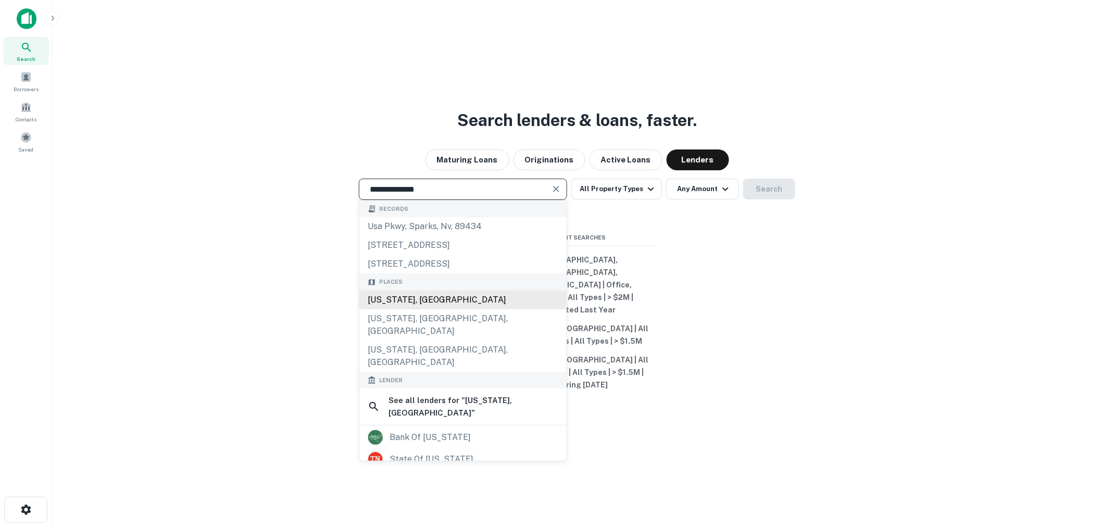
click at [423, 309] on div "[US_STATE], [GEOGRAPHIC_DATA]" at bounding box center [462, 300] width 207 height 19
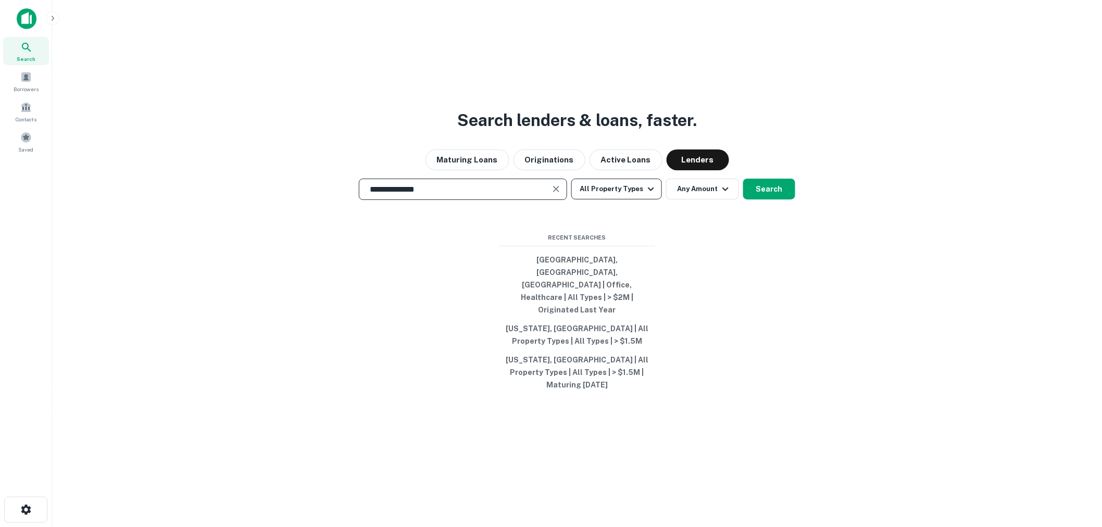
click at [621, 200] on button "All Property Types" at bounding box center [616, 189] width 91 height 21
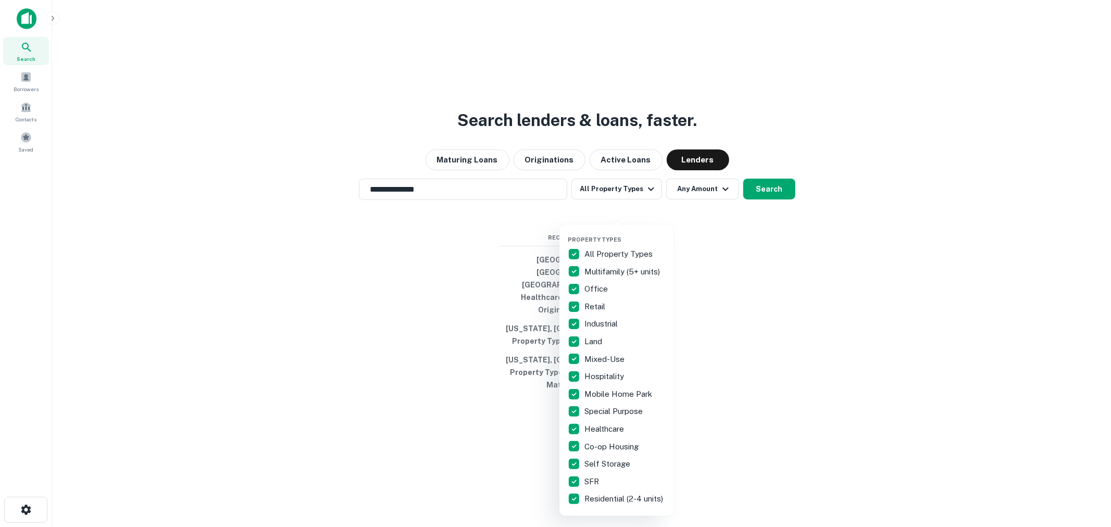
click at [614, 248] on p "All Property Types" at bounding box center [619, 254] width 70 height 13
click at [626, 393] on p "Mobile Home Park" at bounding box center [619, 394] width 70 height 13
click at [762, 217] on div at bounding box center [555, 263] width 1111 height 527
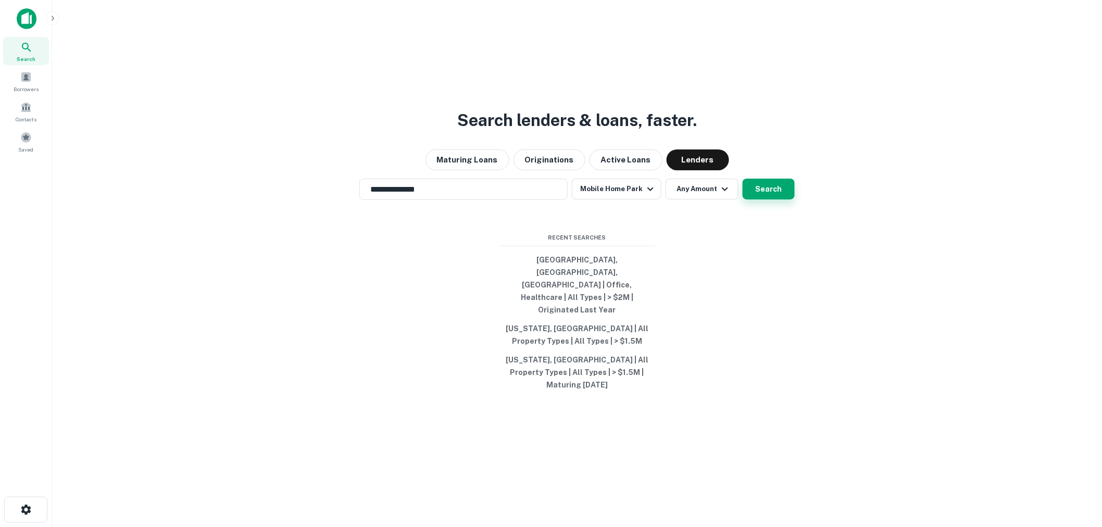
click at [773, 200] on button "Search" at bounding box center [769, 189] width 52 height 21
